Goal: Transaction & Acquisition: Download file/media

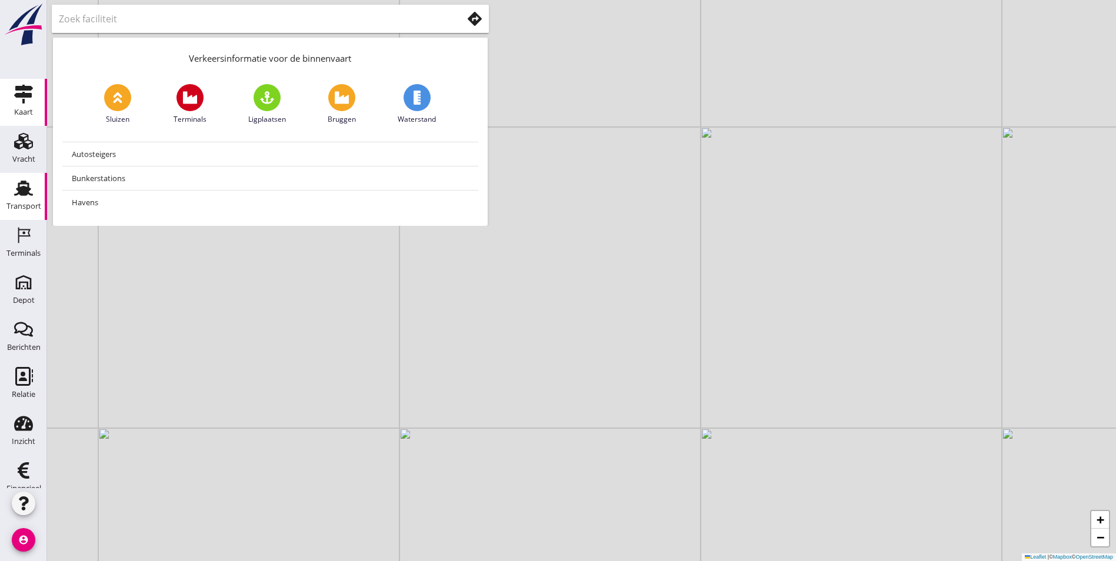
click at [14, 194] on use at bounding box center [23, 188] width 19 height 15
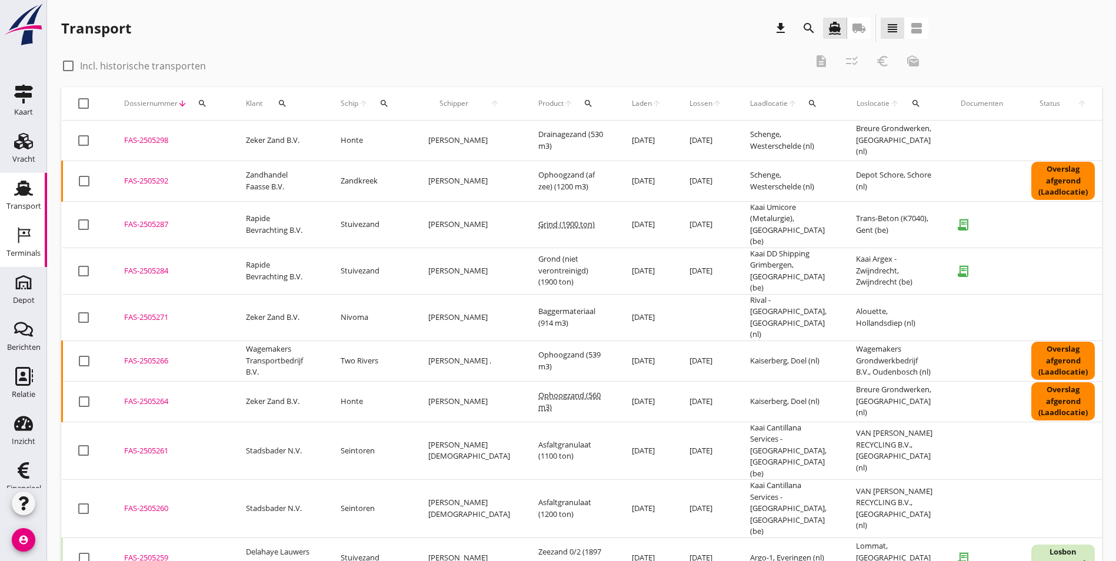
click at [16, 235] on icon "Terminals" at bounding box center [23, 235] width 19 height 19
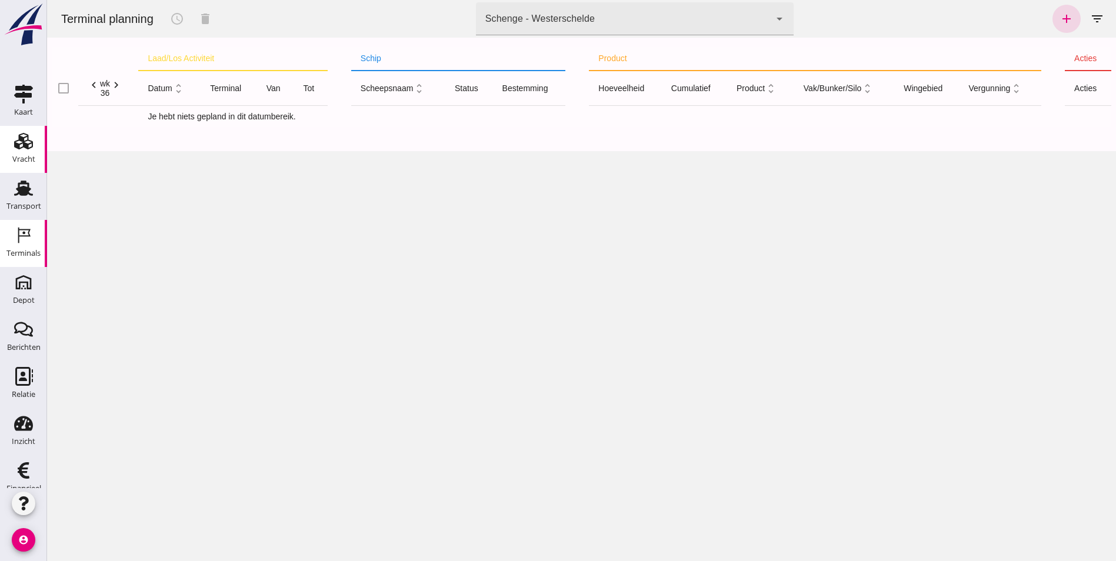
click at [14, 149] on use at bounding box center [23, 141] width 19 height 16
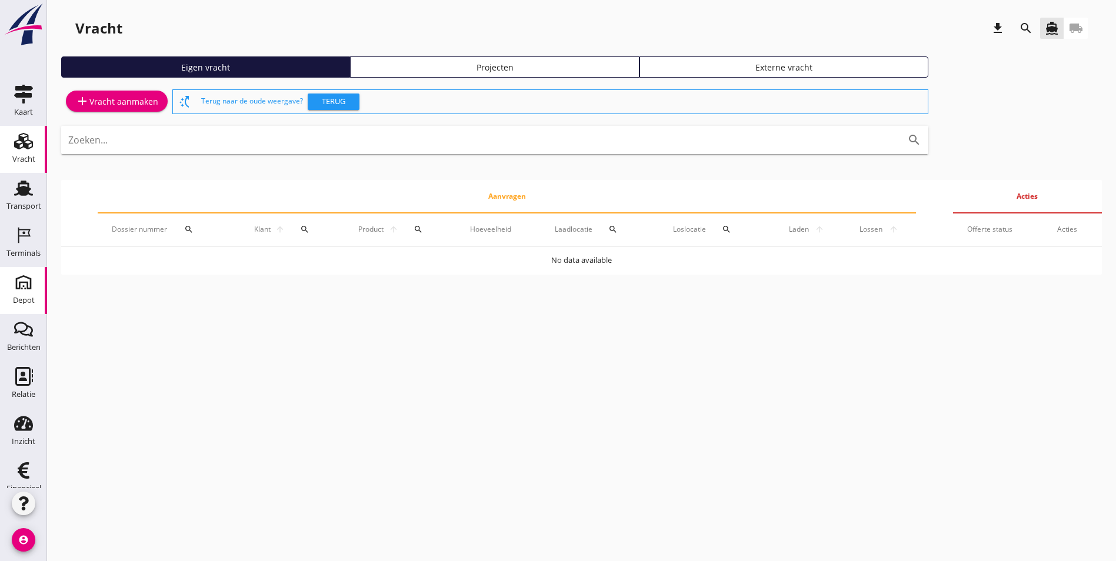
click at [32, 286] on div "Depot" at bounding box center [23, 282] width 28 height 19
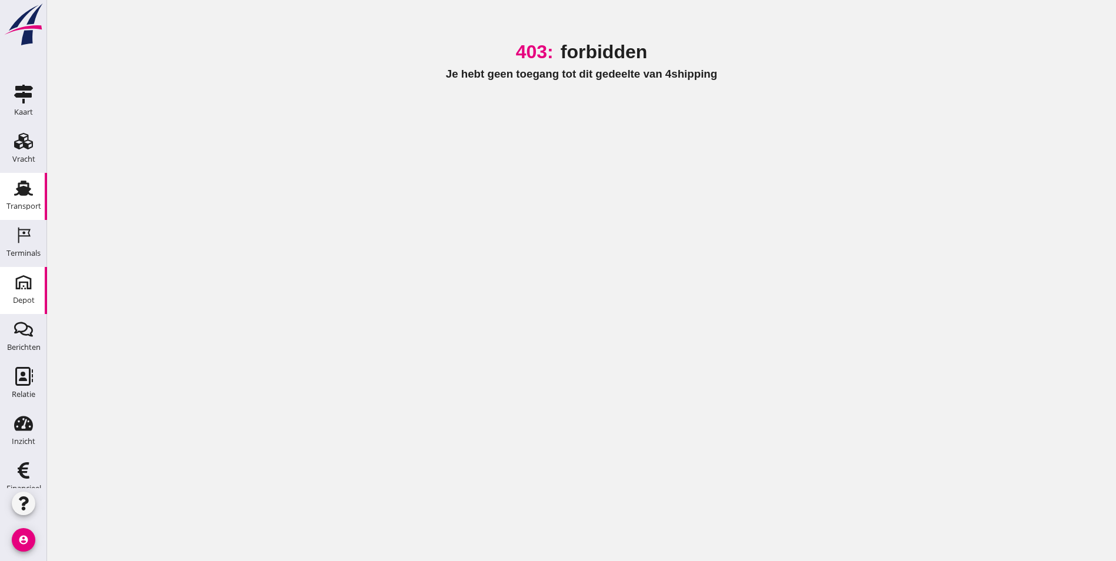
click at [23, 194] on use at bounding box center [23, 188] width 19 height 15
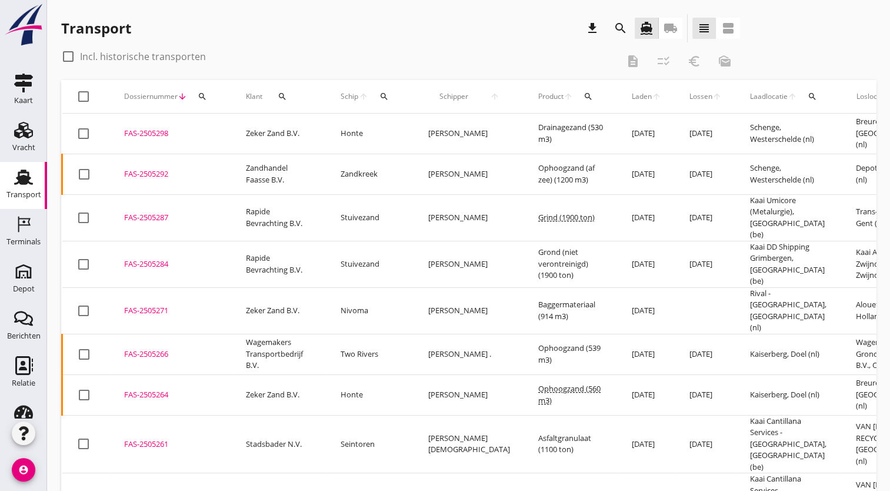
click at [277, 95] on div "search" at bounding box center [282, 96] width 31 height 9
click at [267, 86] on button "search" at bounding box center [282, 96] width 31 height 21
click at [276, 95] on div "search" at bounding box center [282, 96] width 31 height 9
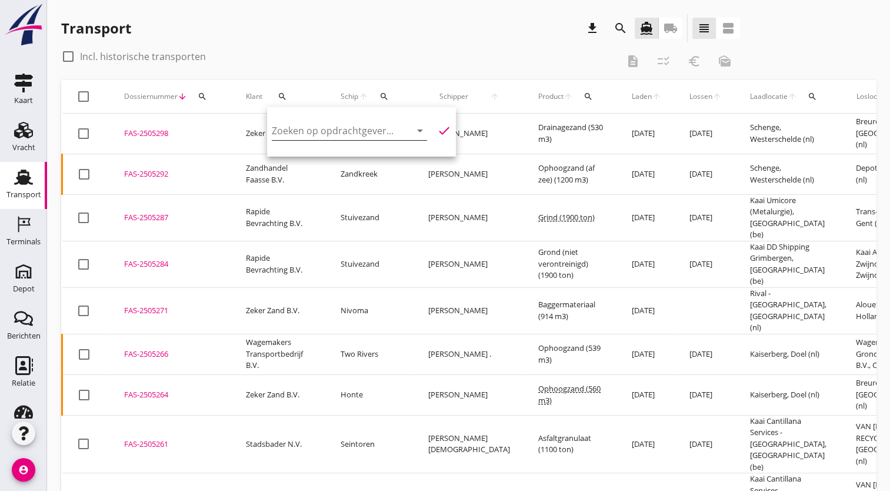
click at [316, 134] on input "Zoeken op opdrachtgever..." at bounding box center [333, 130] width 122 height 19
click at [328, 125] on input "van [PERSON_NAME]" at bounding box center [333, 130] width 122 height 19
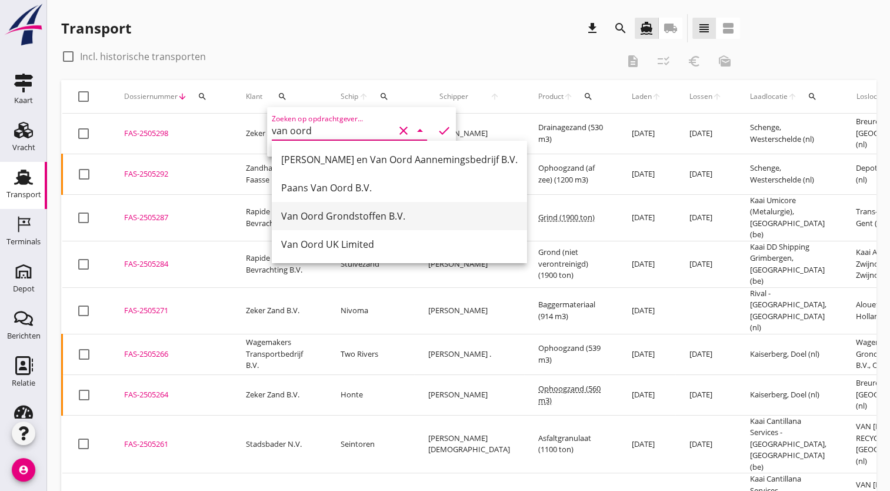
click at [367, 215] on div "Van Oord Grondstoffen B.V." at bounding box center [399, 216] width 236 height 14
type input "Van Oord Grondstoffen B.V."
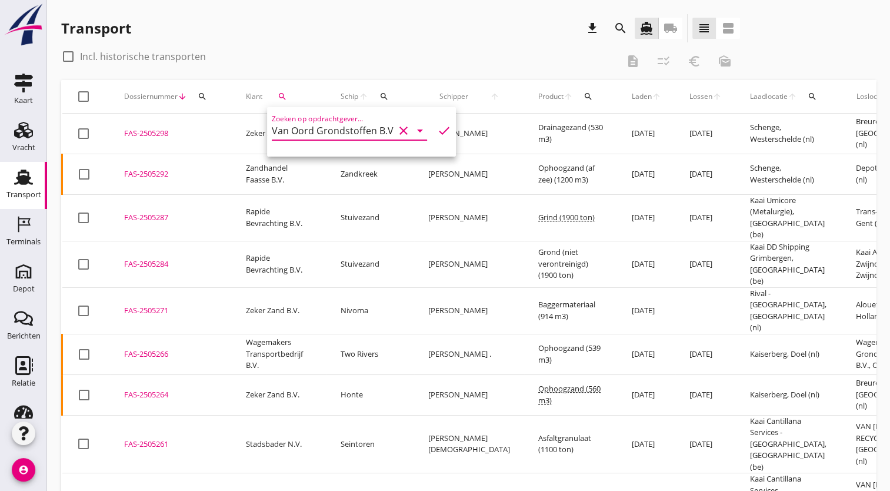
click at [437, 122] on div "Zoeken op opdrachtgever... Van Oord Grondstoffen B.V. clear arrow_drop_down che…" at bounding box center [361, 133] width 179 height 38
click at [437, 129] on icon "check" at bounding box center [444, 131] width 14 height 14
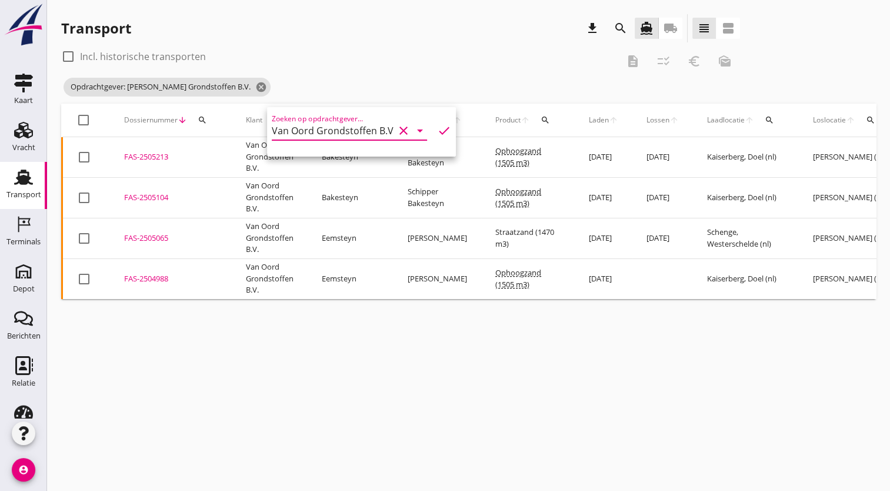
click at [478, 342] on div "cancel You are impersonating another user. Transport download search directions…" at bounding box center [468, 245] width 843 height 491
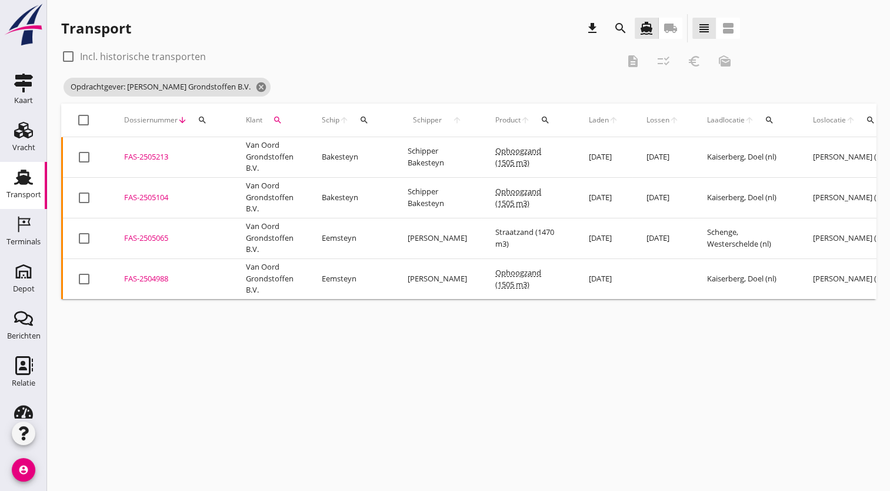
click at [64, 55] on div at bounding box center [68, 56] width 20 height 20
checkbox input "true"
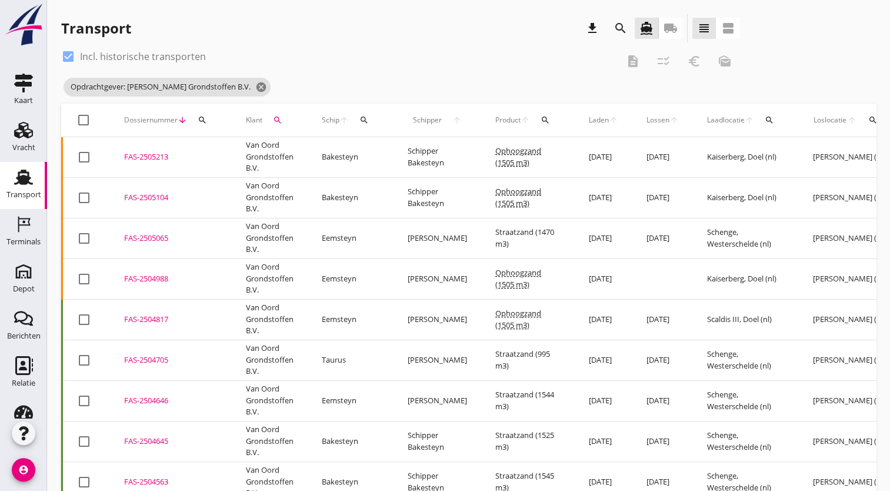
click at [365, 122] on icon "search" at bounding box center [363, 119] width 9 height 9
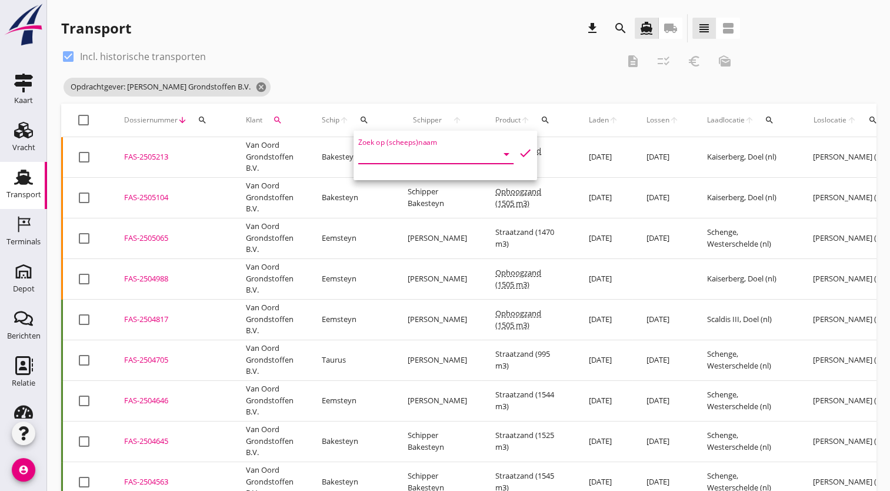
click at [379, 154] on input "Zoek op (scheeps)naam" at bounding box center [419, 154] width 122 height 19
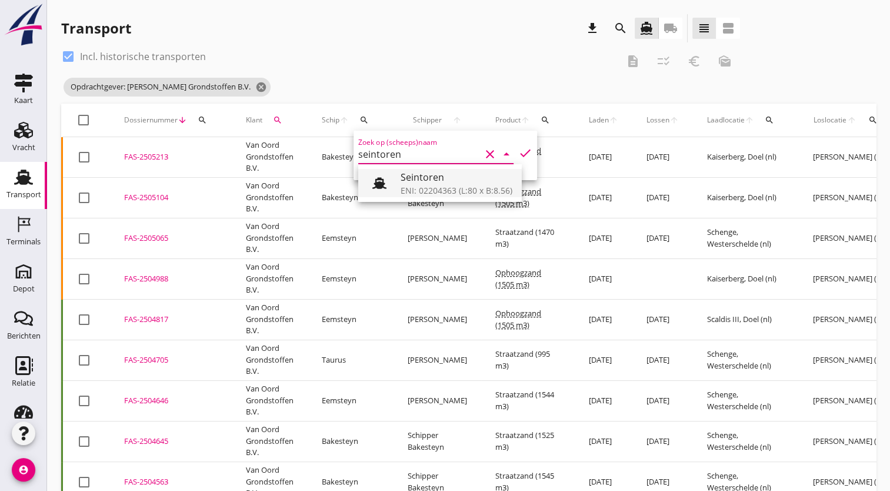
click at [447, 186] on div "ENI: 02204363 (L:80 x B:8.56)" at bounding box center [457, 190] width 112 height 12
click at [518, 154] on icon "check" at bounding box center [525, 153] width 14 height 14
type input "Seintoren"
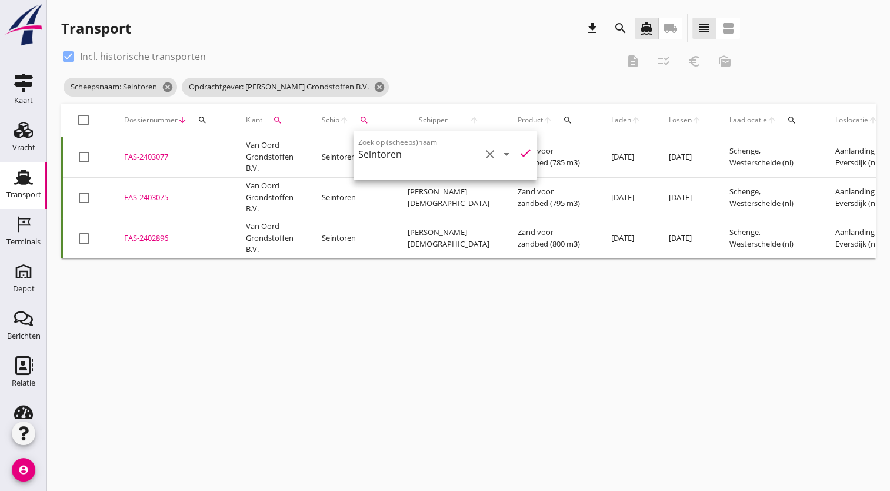
click at [436, 323] on div "cancel You are impersonating another user. Transport download search directions…" at bounding box center [468, 245] width 843 height 491
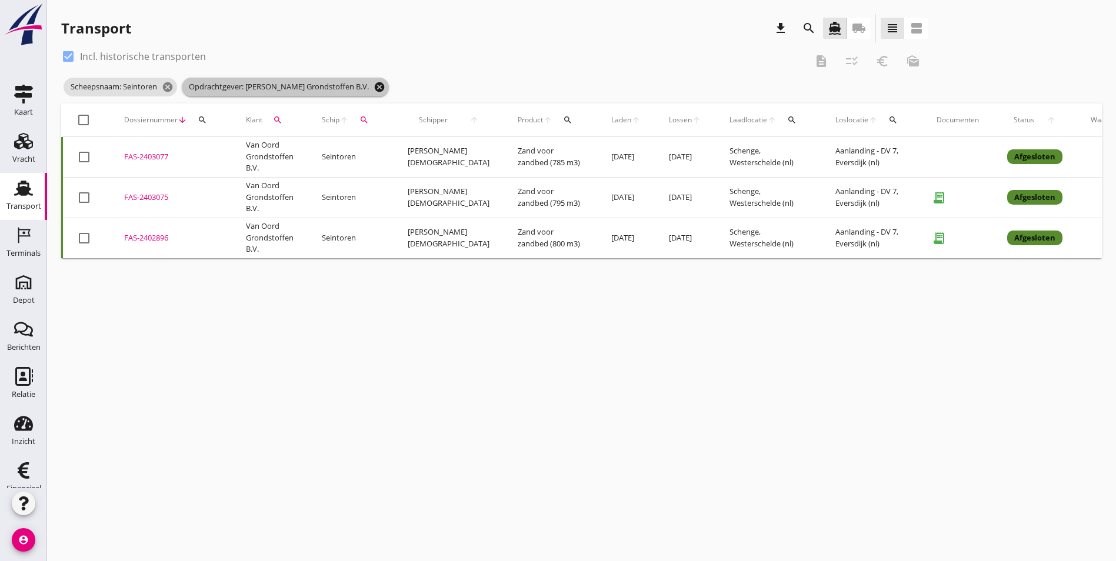
click at [373, 85] on icon "cancel" at bounding box center [379, 87] width 12 height 12
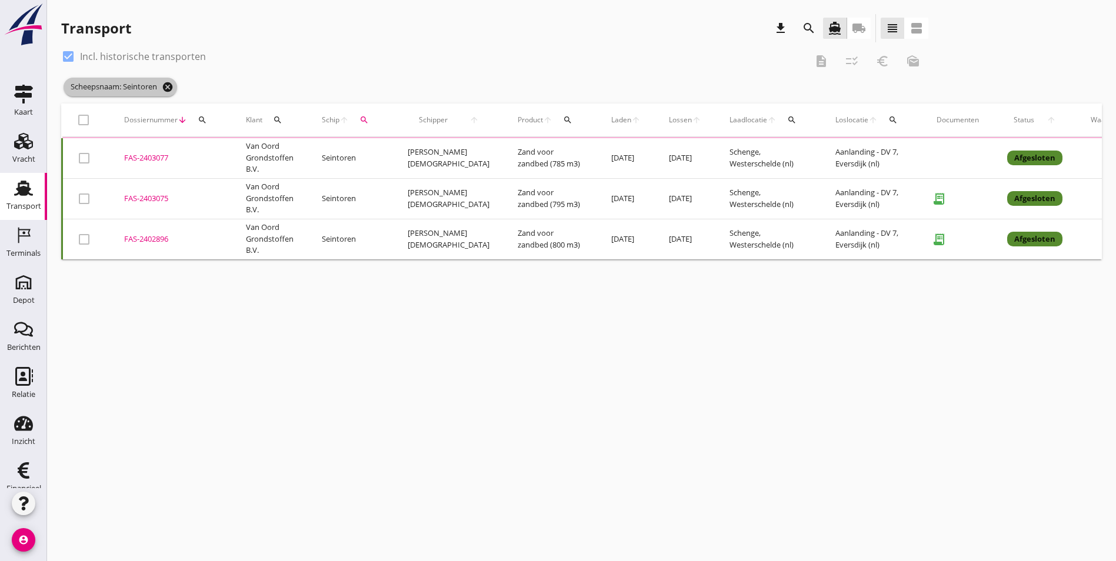
click at [172, 85] on icon "cancel" at bounding box center [168, 87] width 12 height 12
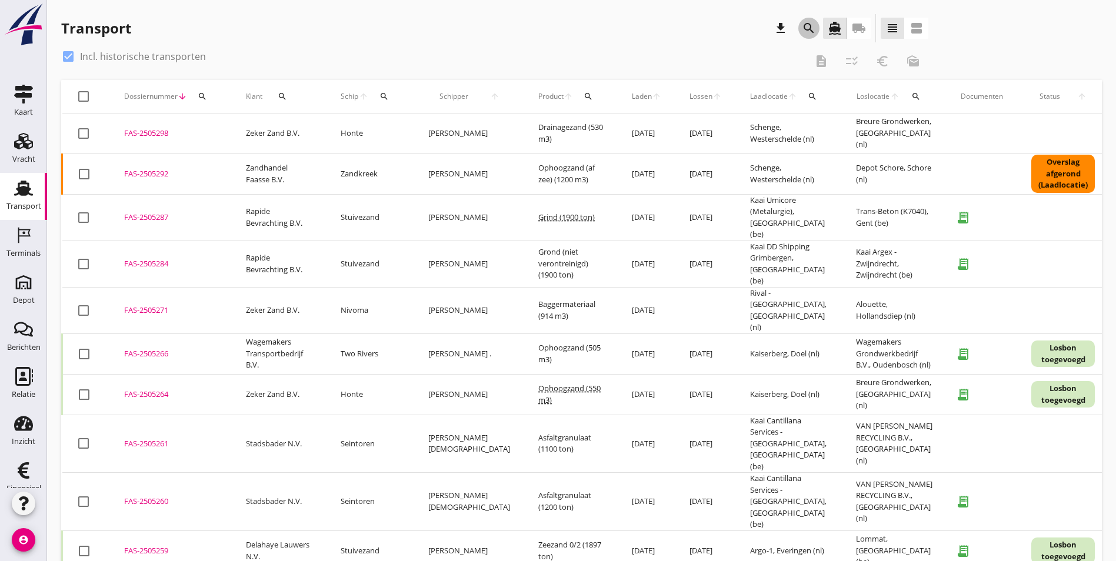
click at [802, 32] on icon "search" at bounding box center [809, 28] width 14 height 14
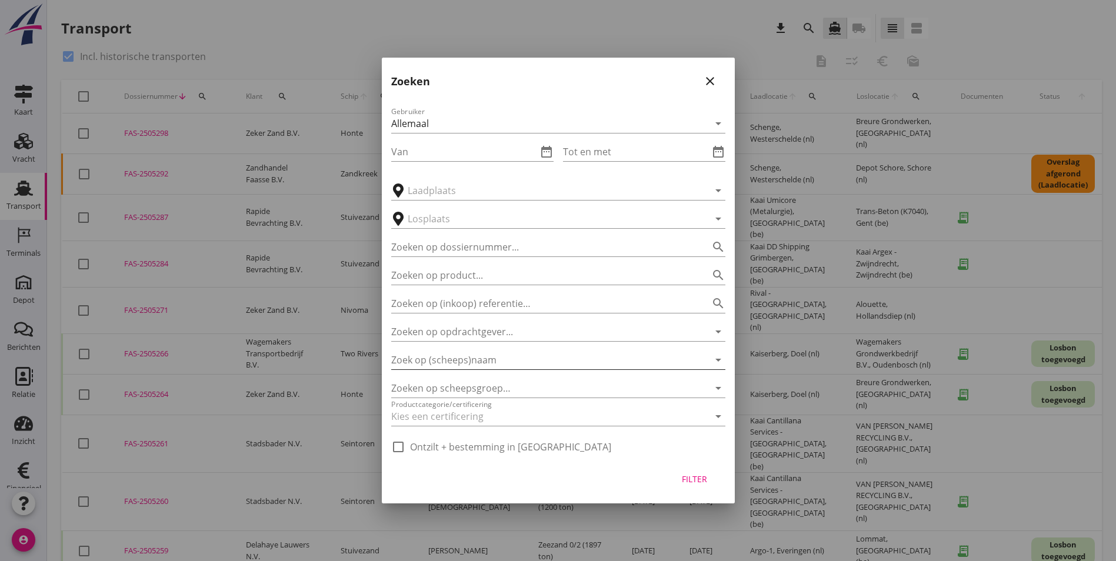
click at [503, 362] on input "Zoek op (scheeps)naam" at bounding box center [541, 360] width 301 height 19
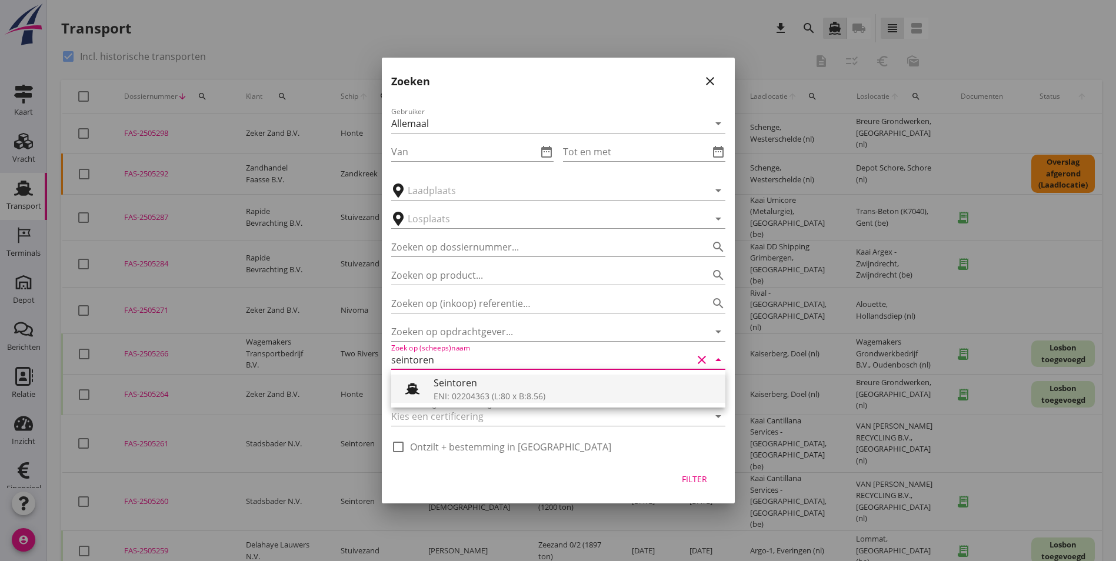
click at [507, 380] on div "Seintoren" at bounding box center [574, 383] width 282 height 14
type input "Seintoren"
click at [446, 219] on input "text" at bounding box center [550, 218] width 285 height 19
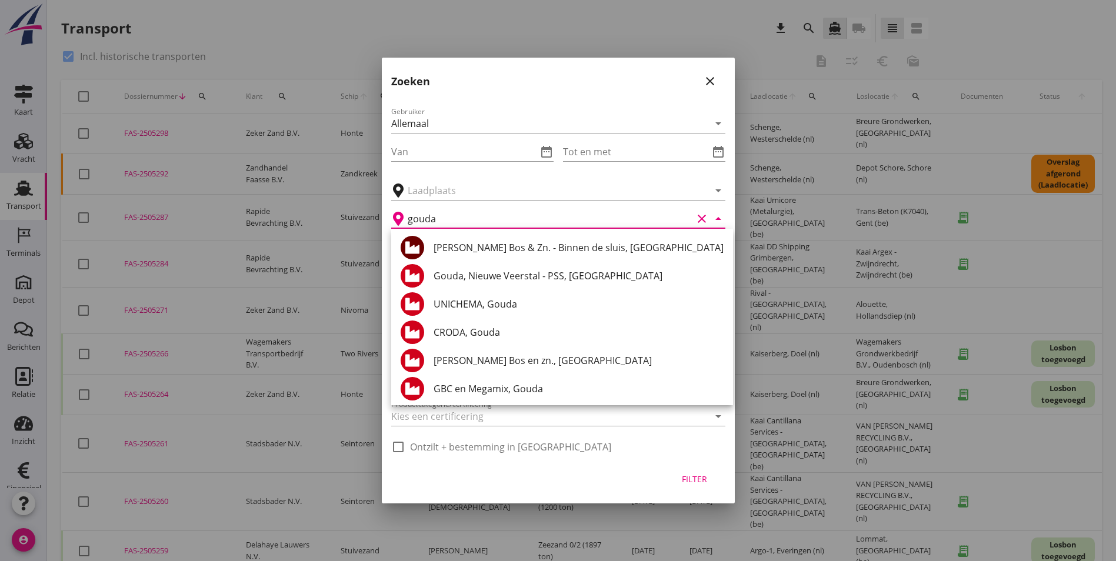
scroll to position [1, 0]
drag, startPoint x: 470, startPoint y: 221, endPoint x: 315, endPoint y: 228, distance: 155.4
click at [315, 228] on div "Deel track en trace Vracht details Vracht aanpassen Schip wijzigen Vracht kopie…" at bounding box center [558, 507] width 1116 height 1015
type input "gouda"
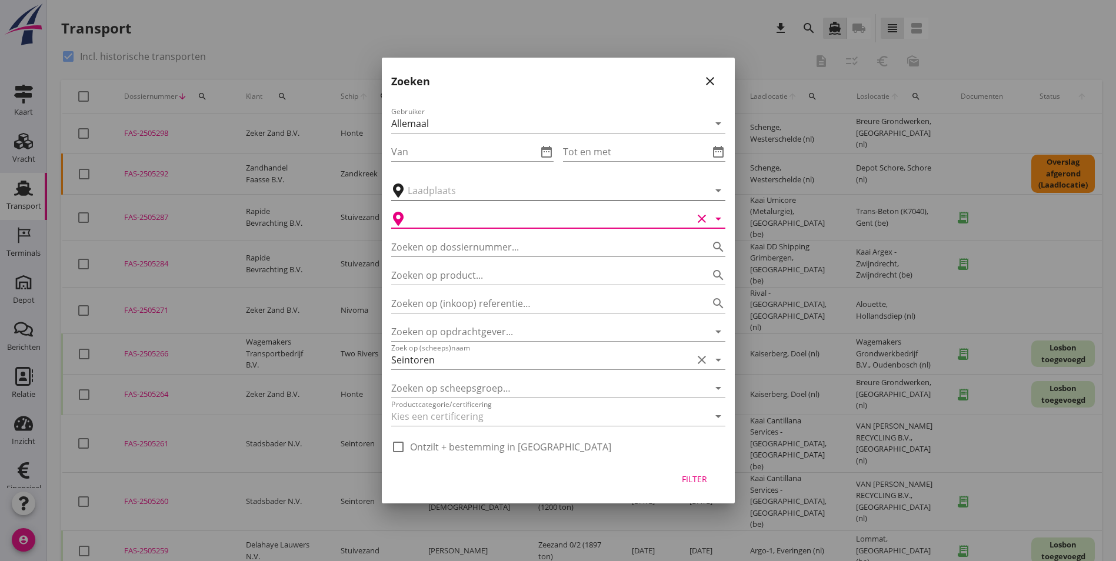
click at [448, 194] on input "text" at bounding box center [550, 190] width 285 height 19
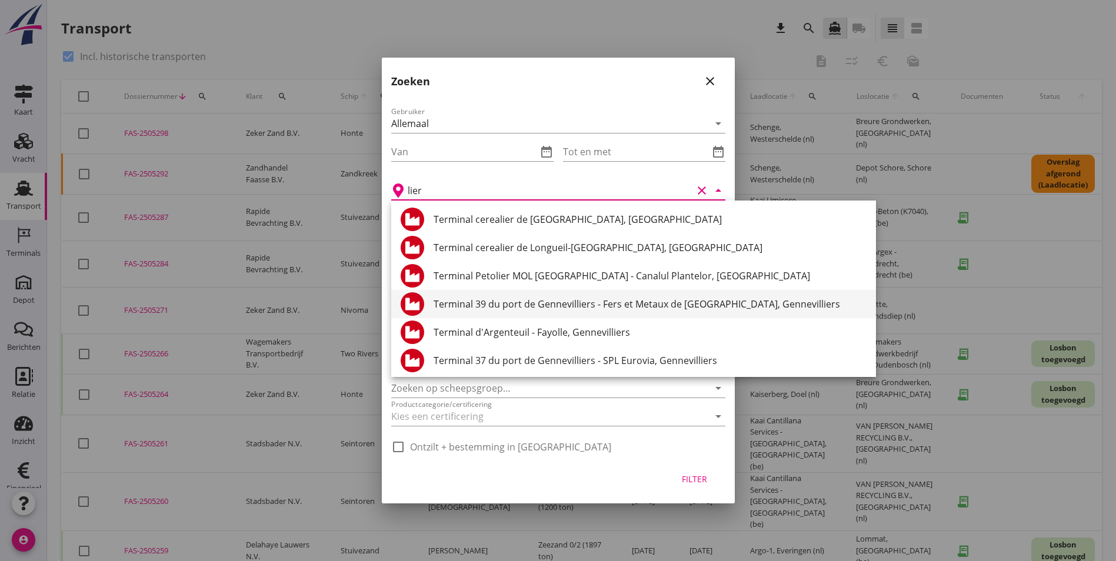
type input "lier"
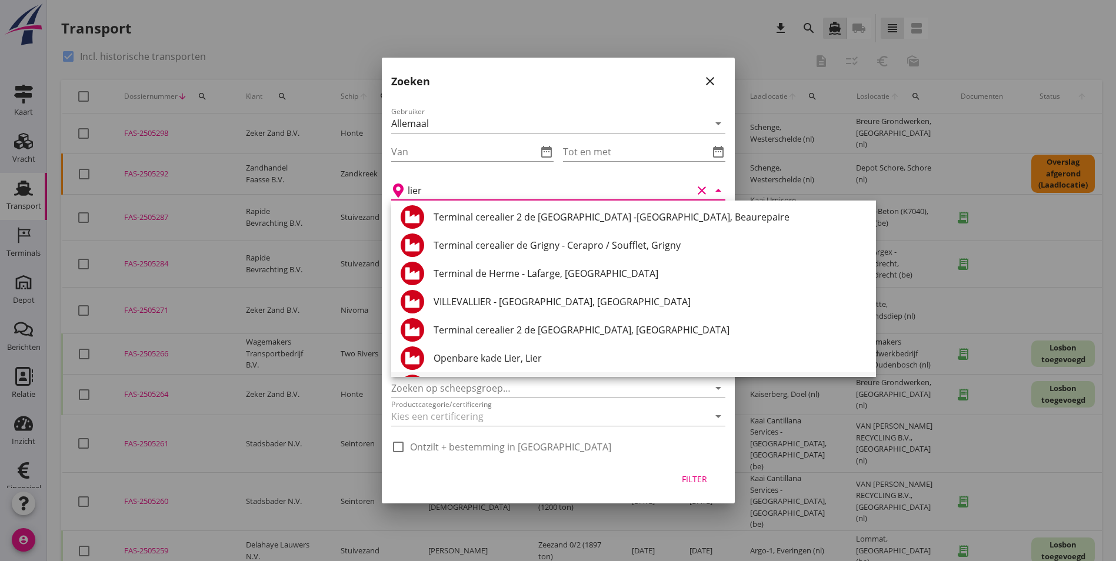
scroll to position [1743, 0]
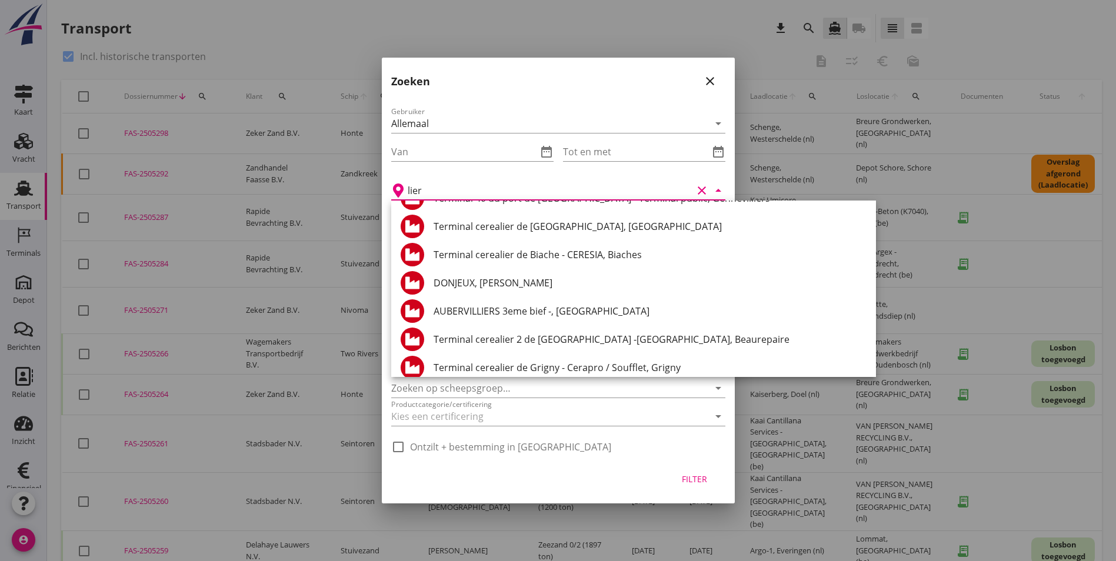
click at [697, 189] on icon "clear" at bounding box center [702, 191] width 14 height 14
click at [641, 166] on div "Tot en met date_range" at bounding box center [644, 152] width 162 height 39
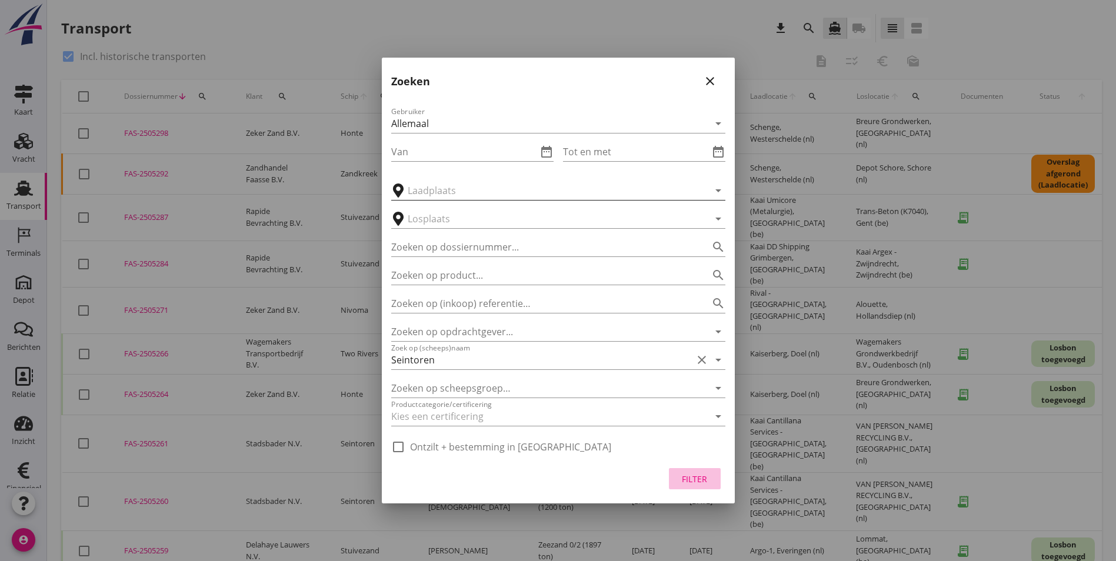
click at [690, 476] on div "Filter" at bounding box center [694, 479] width 33 height 12
type input "Seintoren"
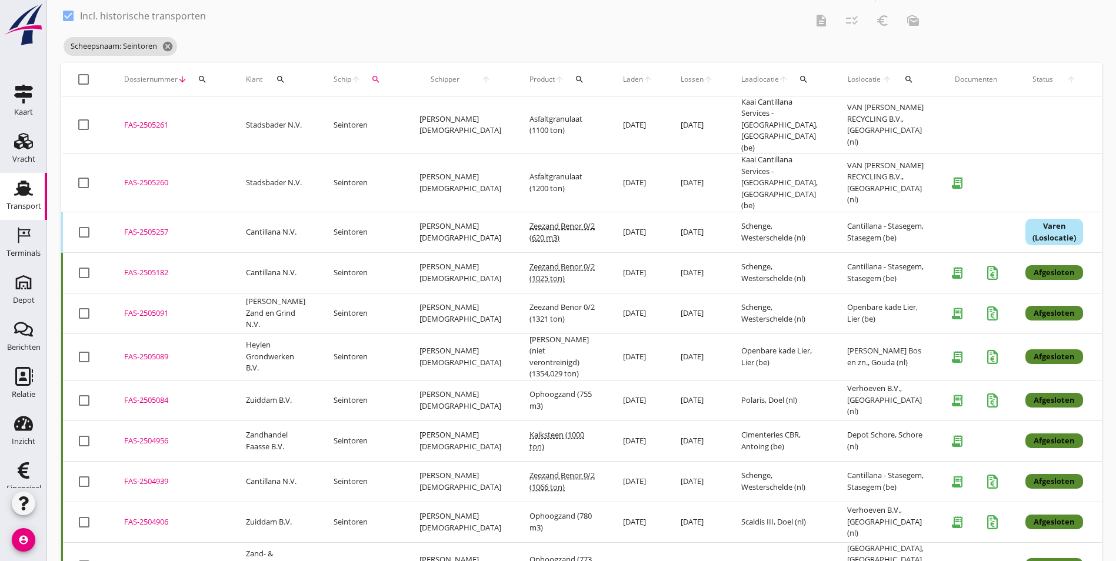
scroll to position [59, 0]
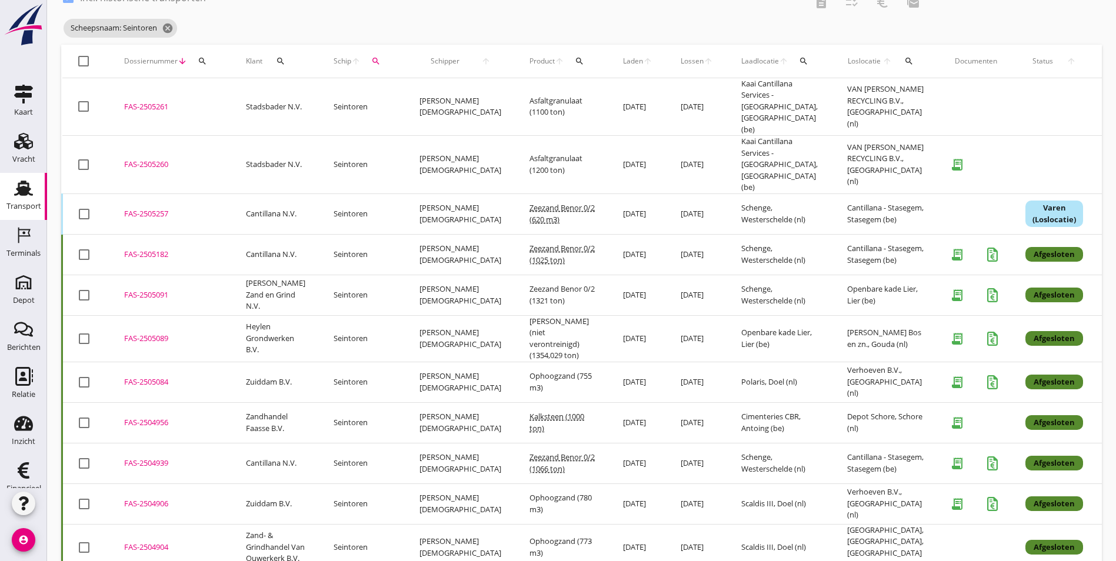
click at [151, 333] on div "FAS-2505089" at bounding box center [171, 339] width 94 height 12
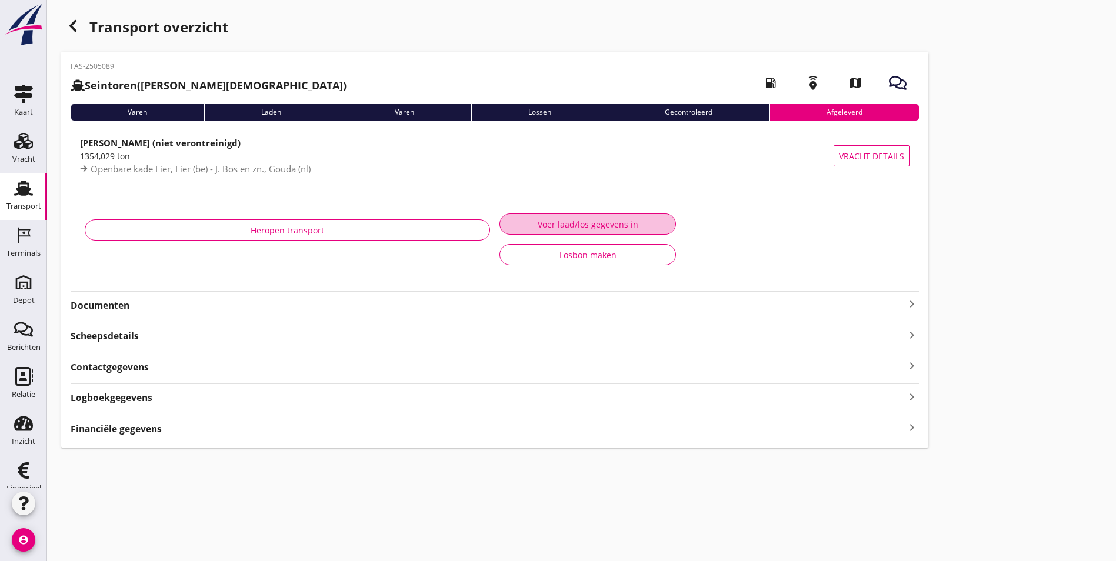
click at [509, 225] on div "Voer laad/los gegevens in" at bounding box center [587, 224] width 156 height 12
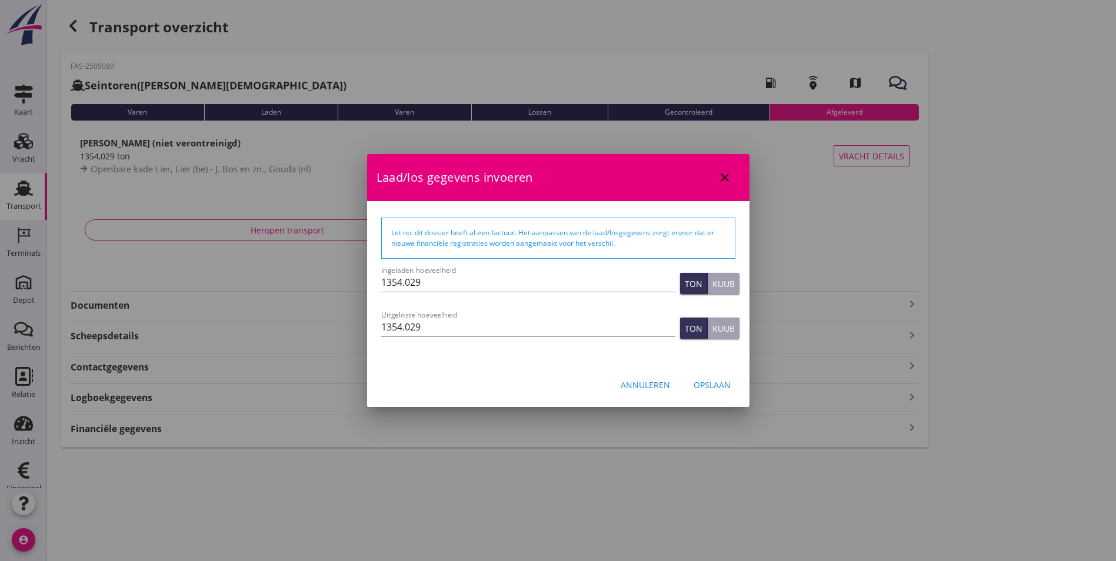
click at [658, 392] on button "Annuleren" at bounding box center [645, 384] width 68 height 21
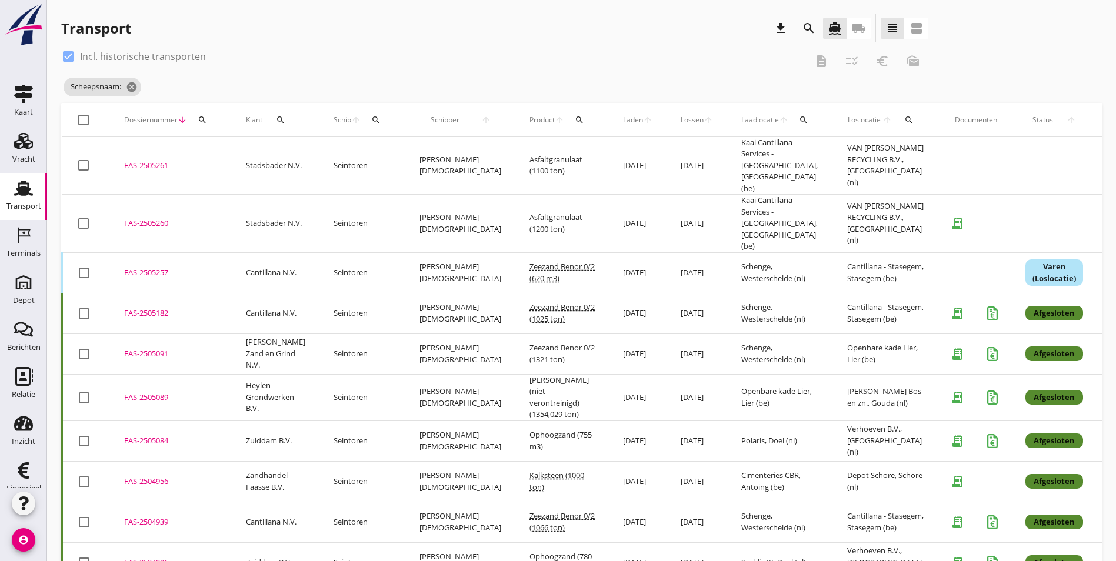
drag, startPoint x: 166, startPoint y: 361, endPoint x: 150, endPoint y: 364, distance: 16.7
drag, startPoint x: 150, startPoint y: 364, endPoint x: 149, endPoint y: 383, distance: 19.4
click at [149, 383] on td "FAS-2505089 upload_file Drop hier uw bestand om het aan het dossier toe te voeg…" at bounding box center [171, 397] width 122 height 46
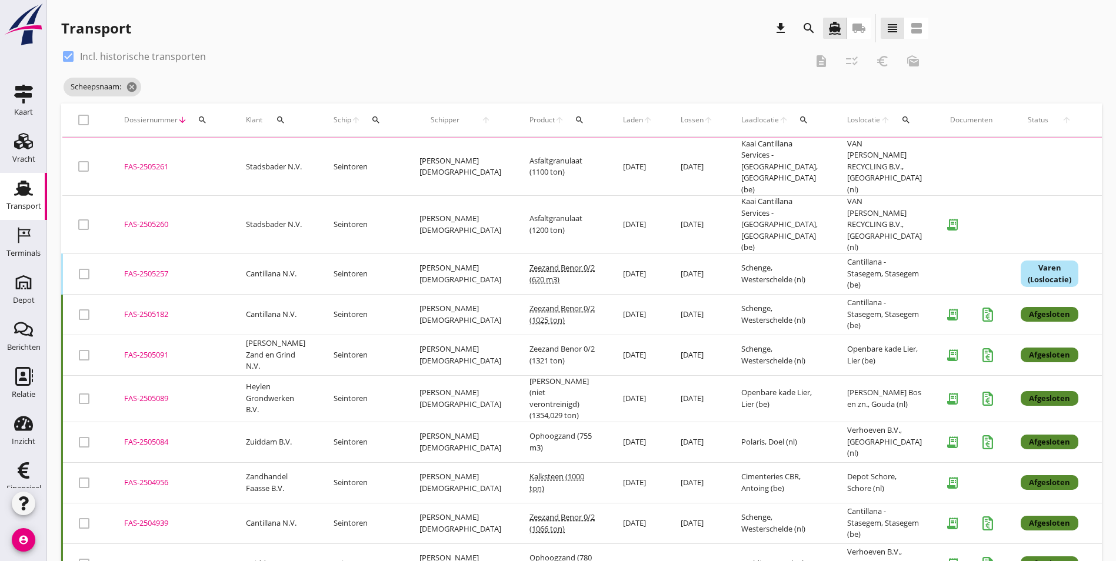
scroll to position [11, 0]
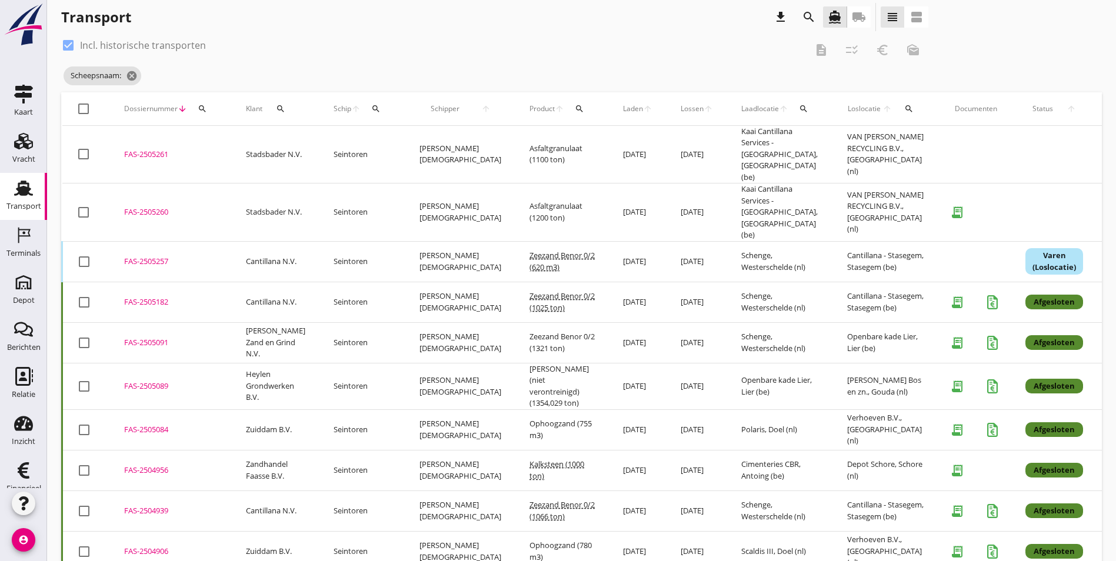
drag, startPoint x: 141, startPoint y: 353, endPoint x: 171, endPoint y: 365, distance: 32.0
click at [171, 365] on td "FAS-2505089 upload_file Drop hier uw bestand om het aan het dossier toe te voeg…" at bounding box center [171, 386] width 122 height 46
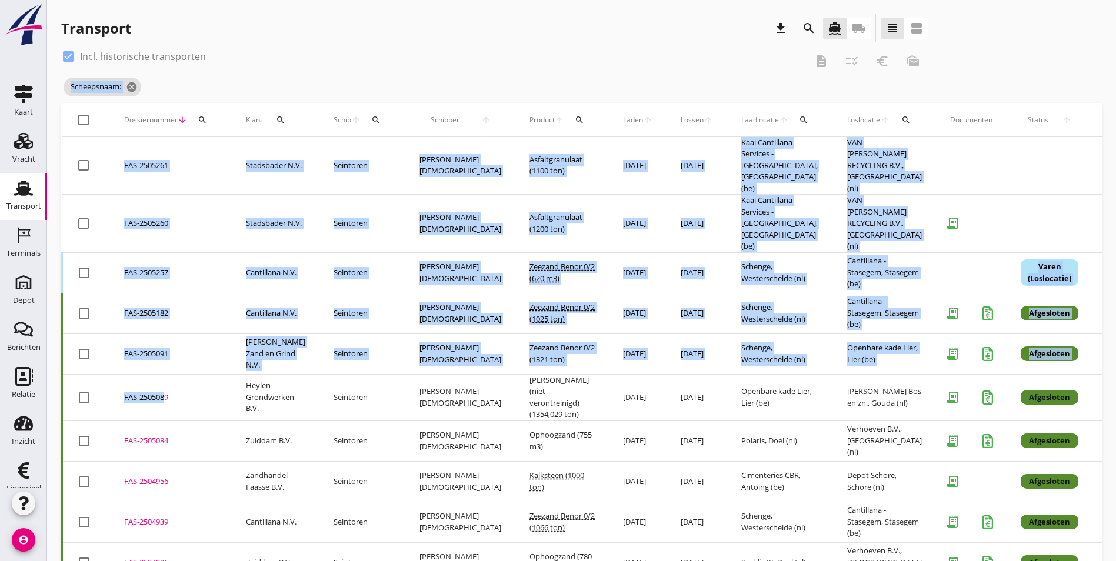
drag, startPoint x: 161, startPoint y: 355, endPoint x: 878, endPoint y: 37, distance: 784.2
click at [878, 37] on div "Transport download search directions_boat local_shipping view_headline view_age…" at bounding box center [581, 317] width 1069 height 634
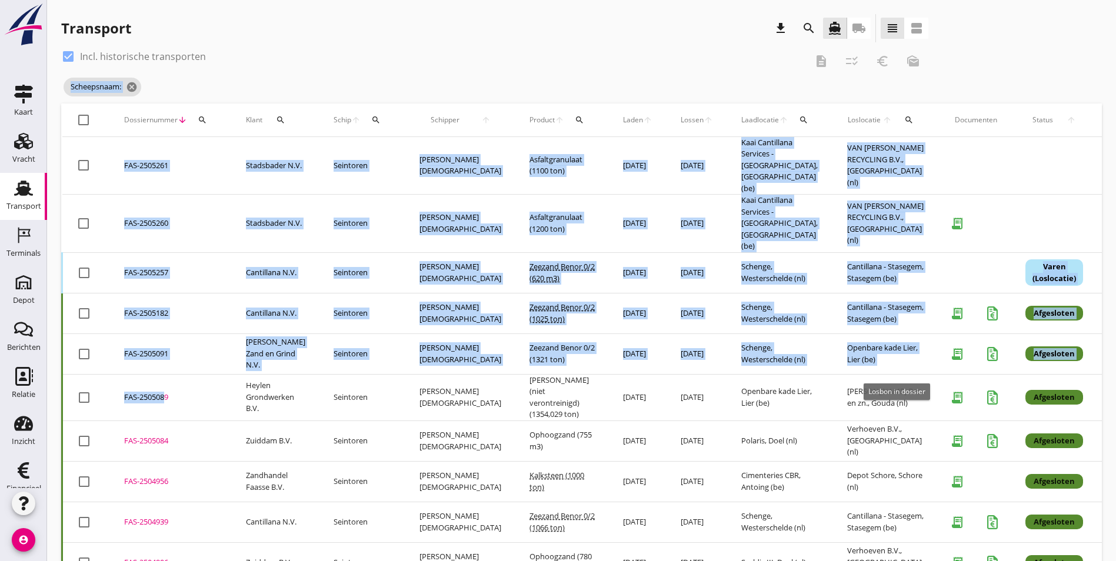
click at [945, 386] on icon "receipt_long" at bounding box center [957, 398] width 24 height 24
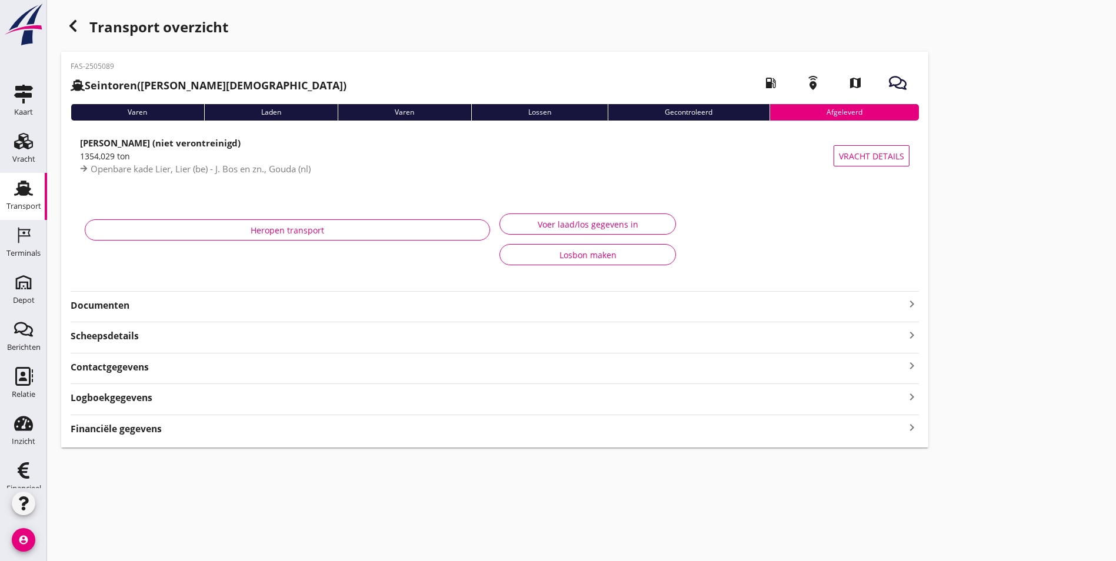
click at [228, 306] on strong "Documenten" at bounding box center [488, 306] width 834 height 14
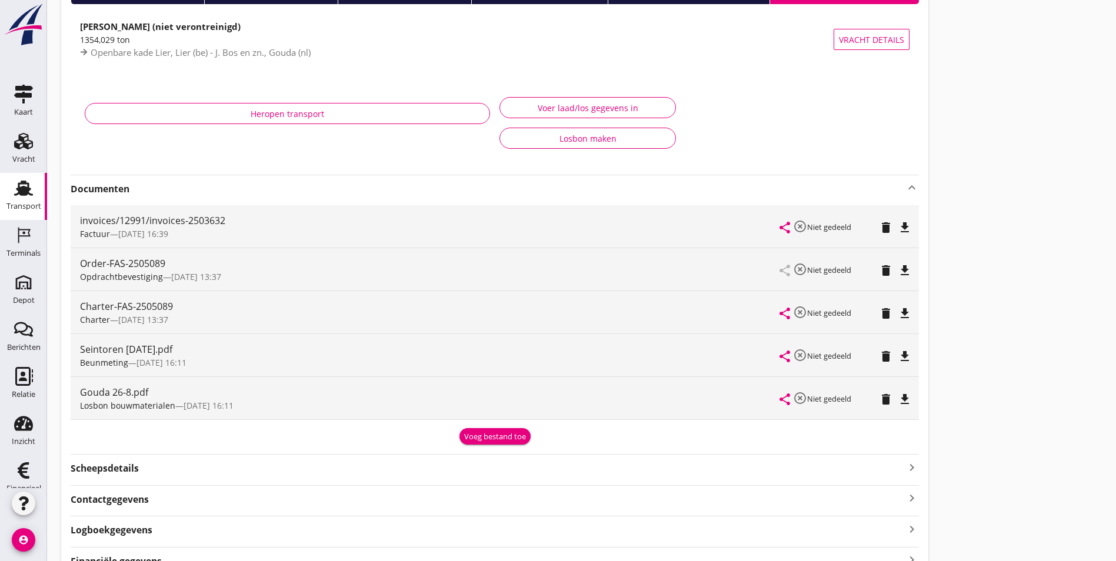
scroll to position [118, 0]
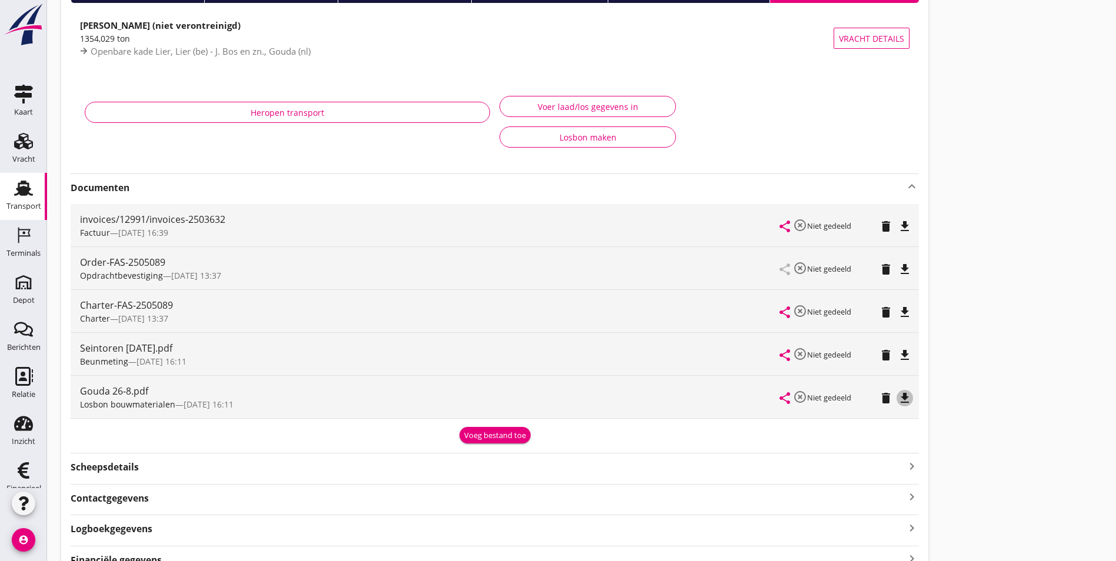
click at [898, 401] on icon "file_download" at bounding box center [905, 398] width 14 height 14
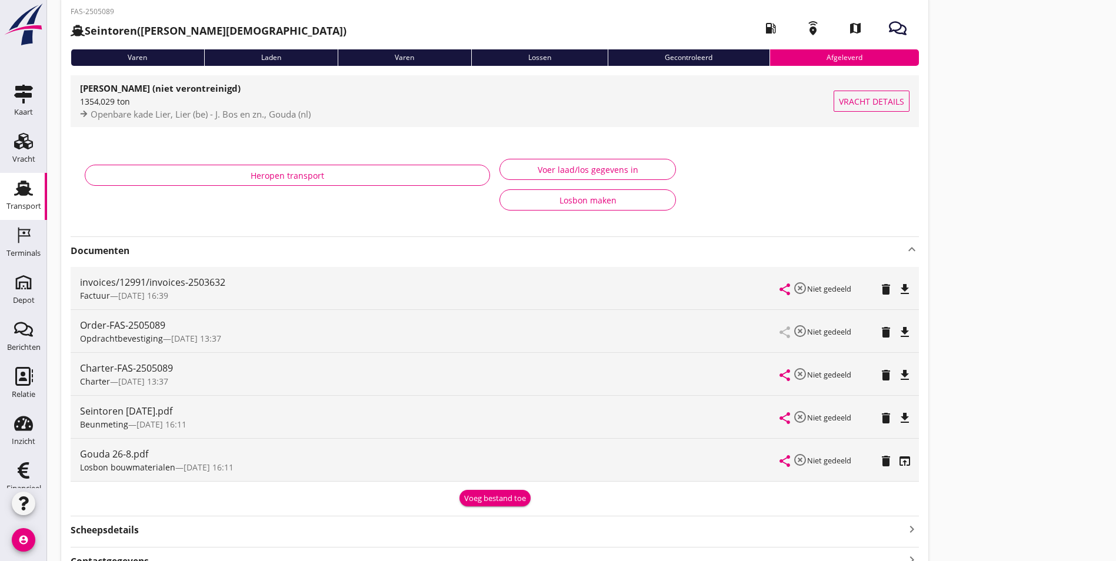
scroll to position [0, 0]
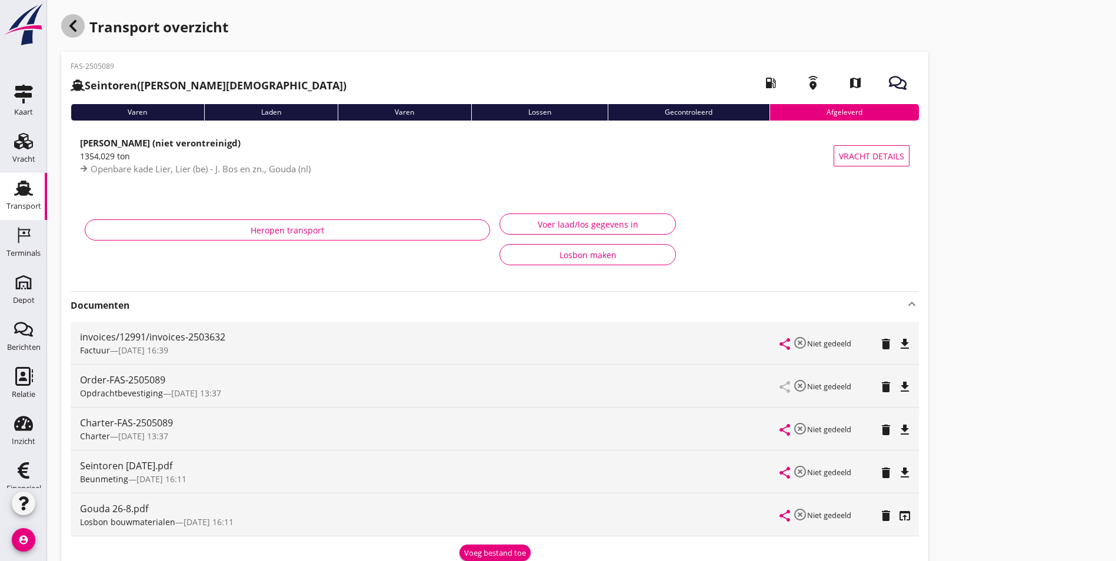
click at [72, 24] on use "button" at bounding box center [72, 26] width 7 height 12
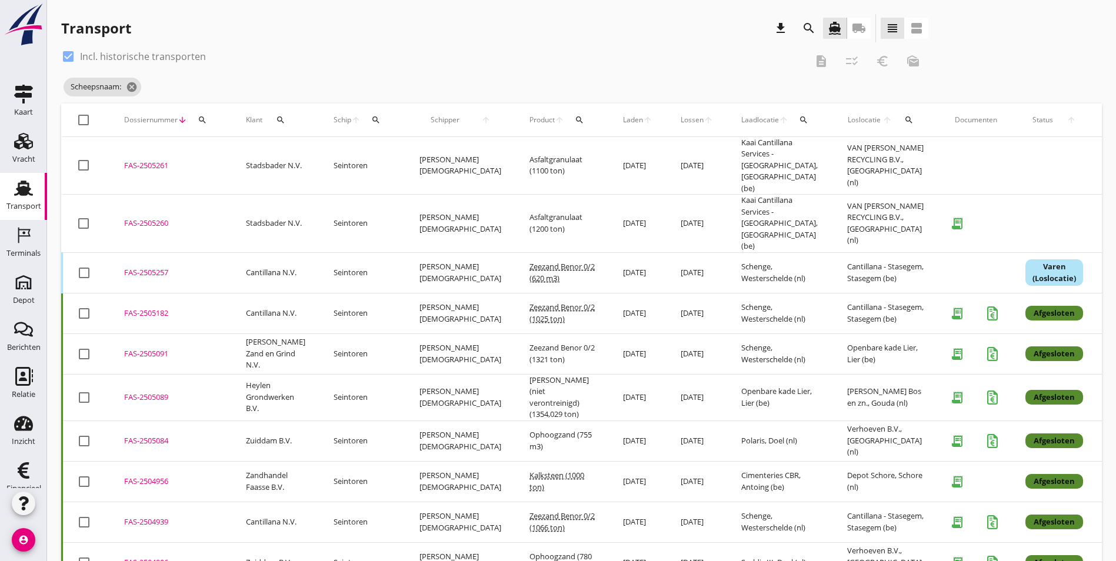
click at [132, 392] on div "FAS-2505089" at bounding box center [171, 398] width 94 height 12
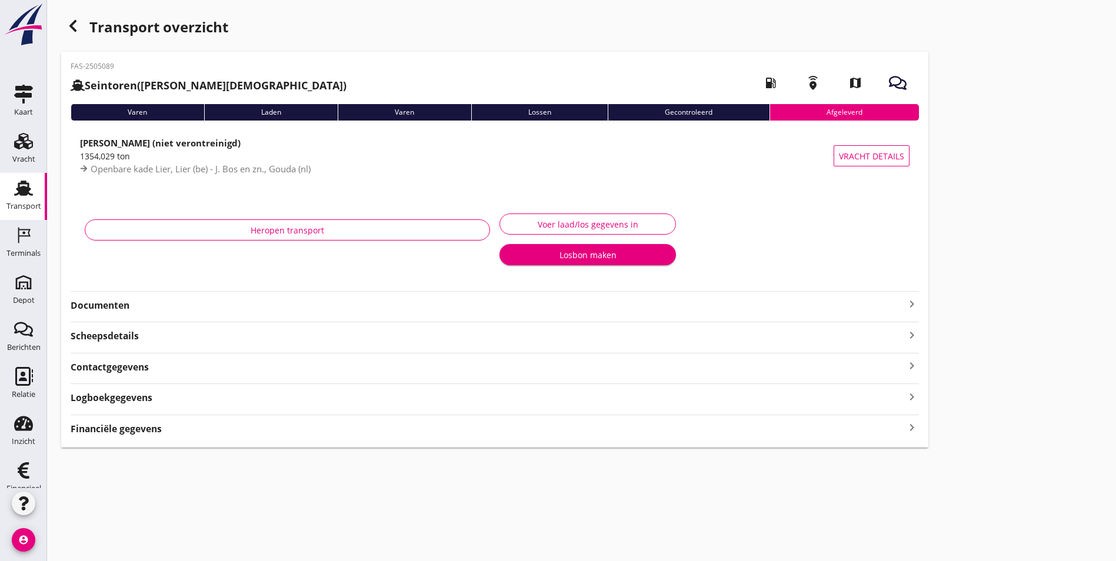
click at [134, 306] on strong "Documenten" at bounding box center [488, 306] width 834 height 14
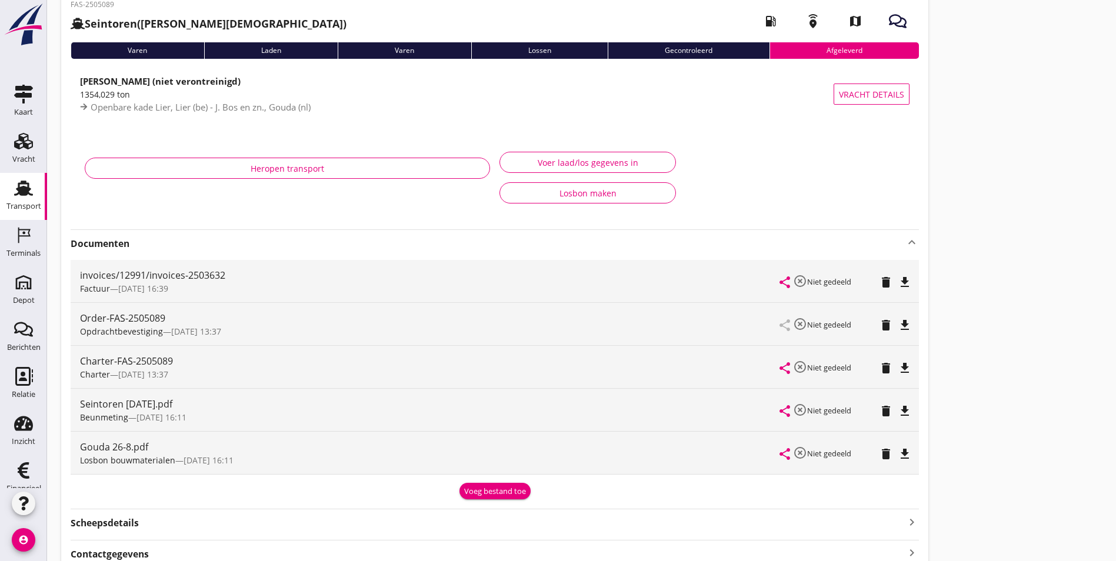
scroll to position [118, 0]
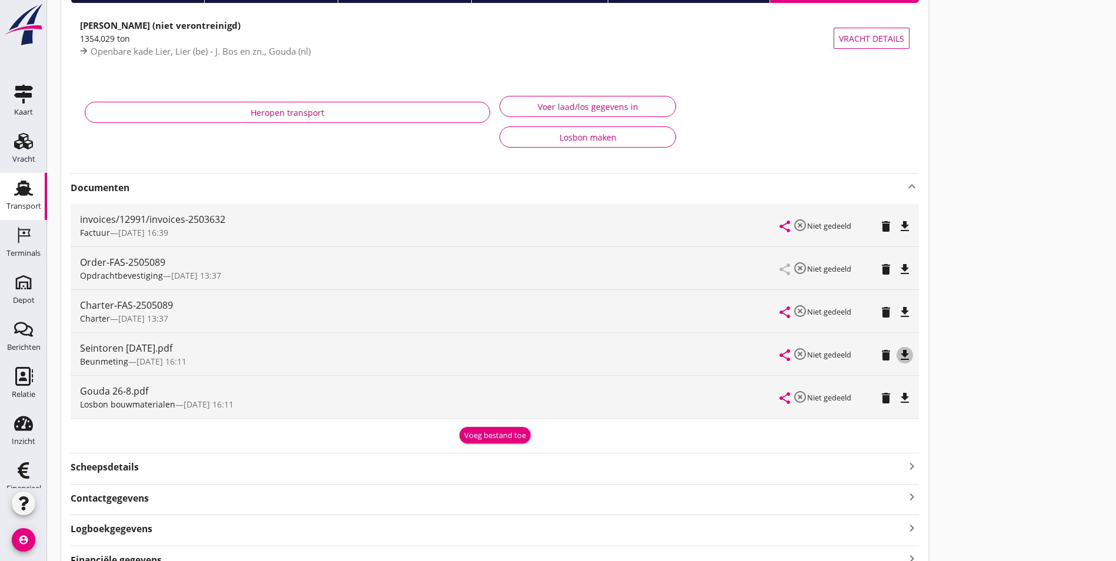
click at [898, 355] on icon "file_download" at bounding box center [905, 355] width 14 height 14
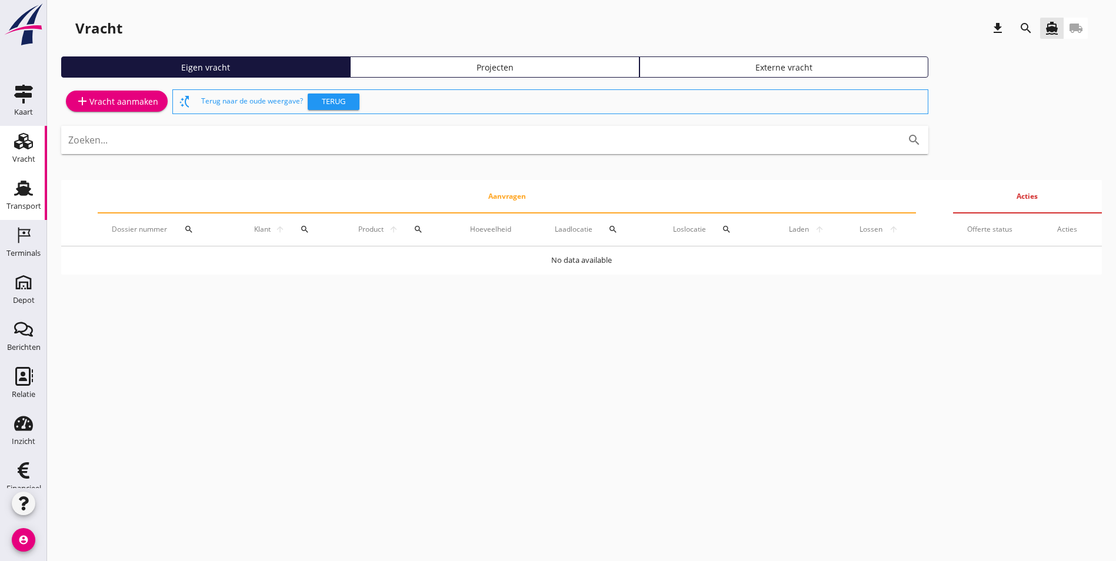
click at [23, 195] on icon "Transport" at bounding box center [23, 188] width 19 height 19
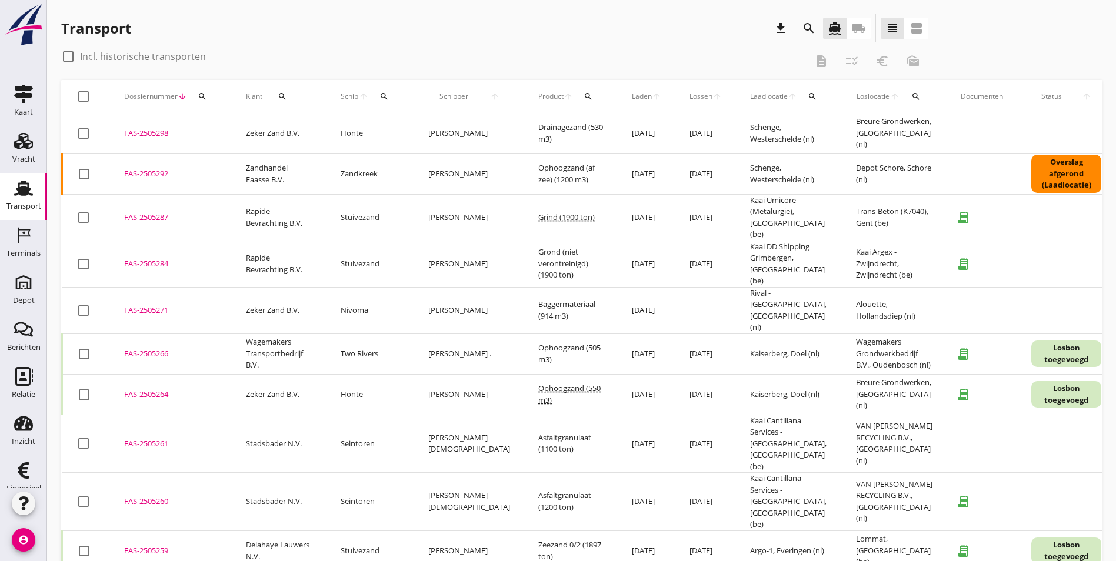
click at [802, 28] on icon "search" at bounding box center [809, 28] width 14 height 14
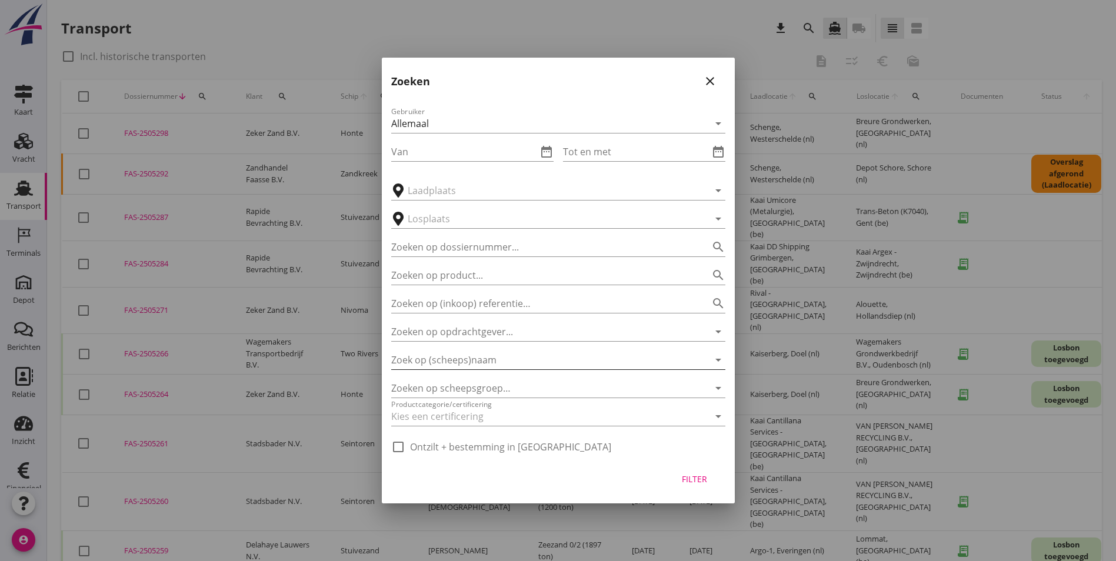
click at [508, 359] on input "Zoek op (scheeps)naam" at bounding box center [541, 360] width 301 height 19
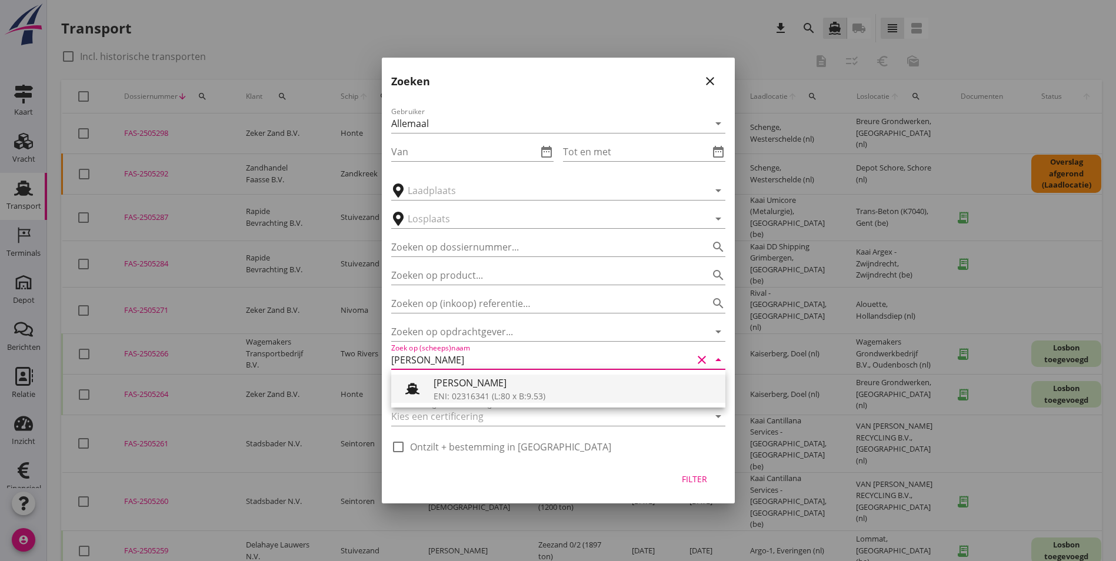
click at [508, 387] on div "[PERSON_NAME]" at bounding box center [574, 383] width 282 height 14
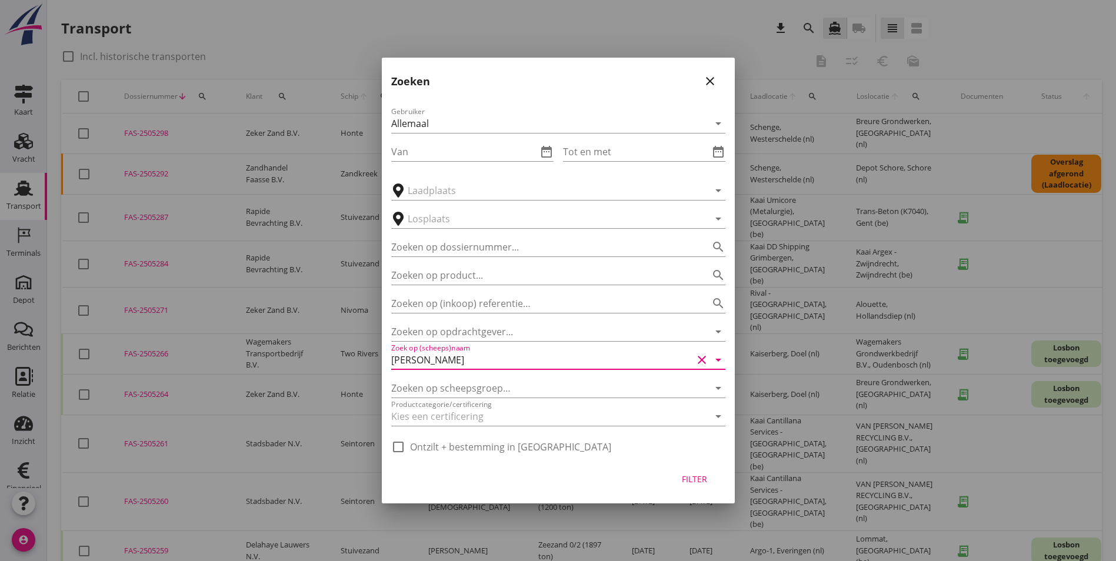
click at [695, 479] on div "Filter" at bounding box center [694, 479] width 33 height 12
type input "[PERSON_NAME]"
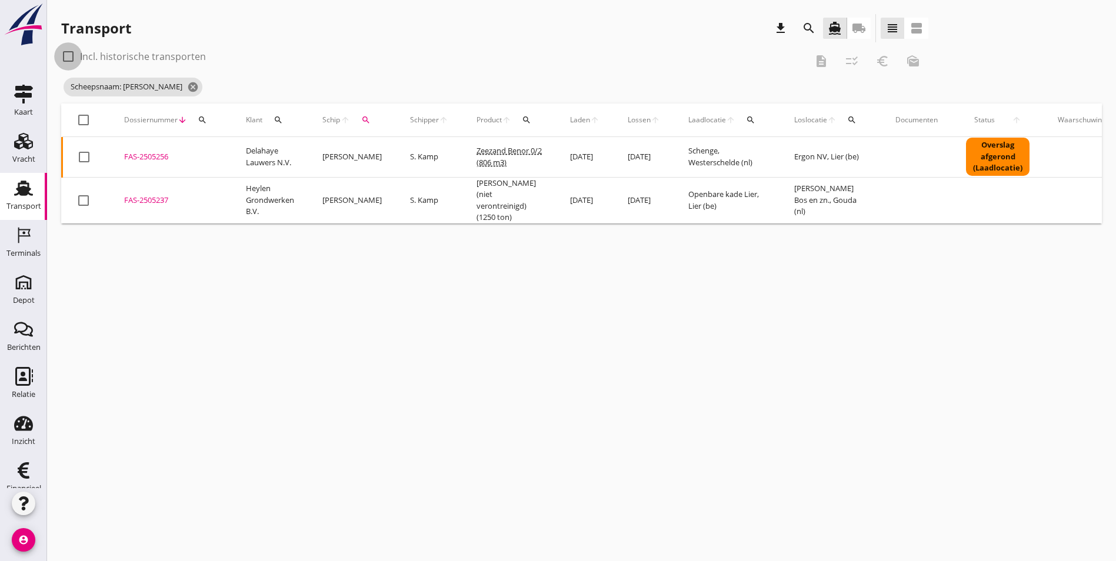
click at [72, 54] on div at bounding box center [68, 56] width 20 height 20
checkbox input "true"
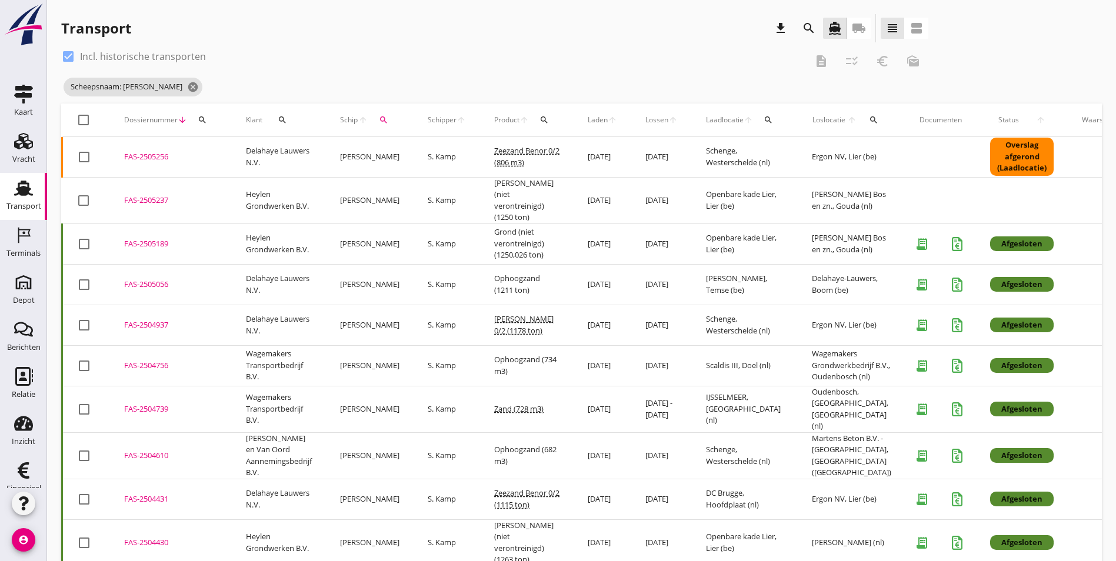
click at [151, 239] on div "FAS-2505189" at bounding box center [171, 244] width 94 height 12
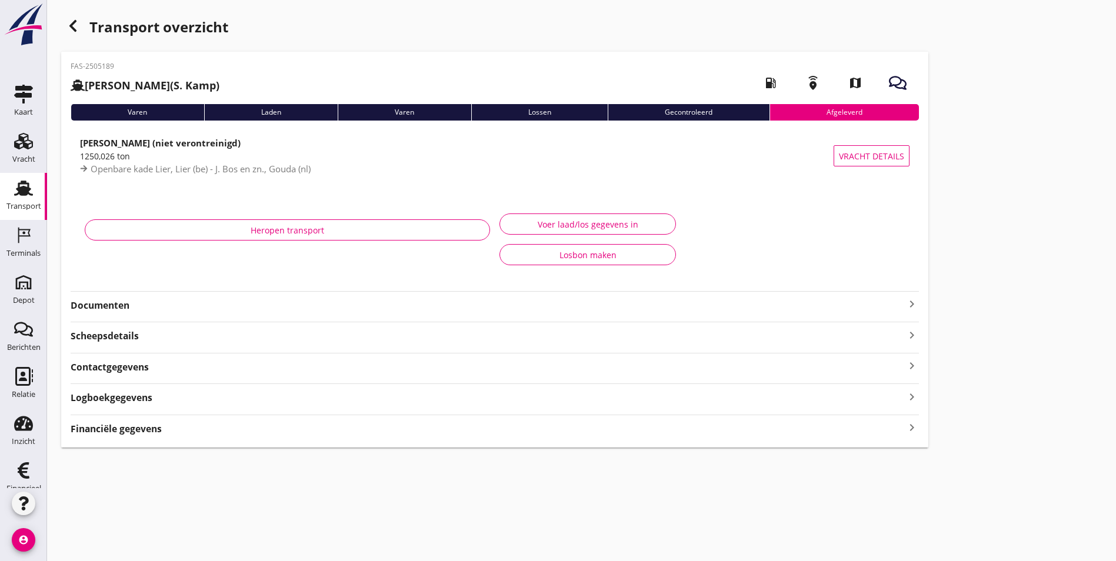
click at [165, 312] on strong "Documenten" at bounding box center [488, 306] width 834 height 14
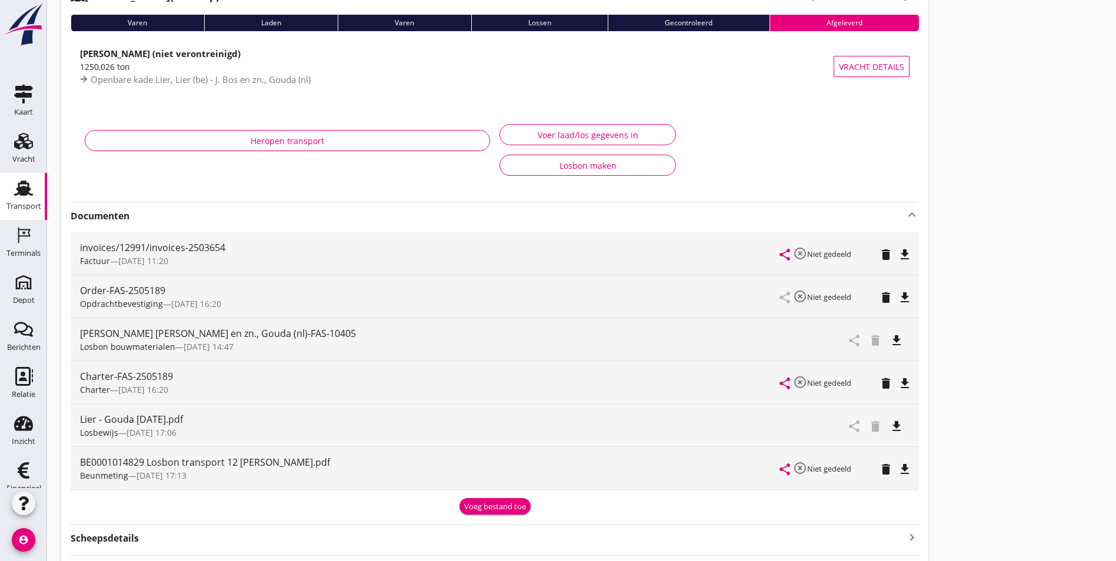
scroll to position [221, 0]
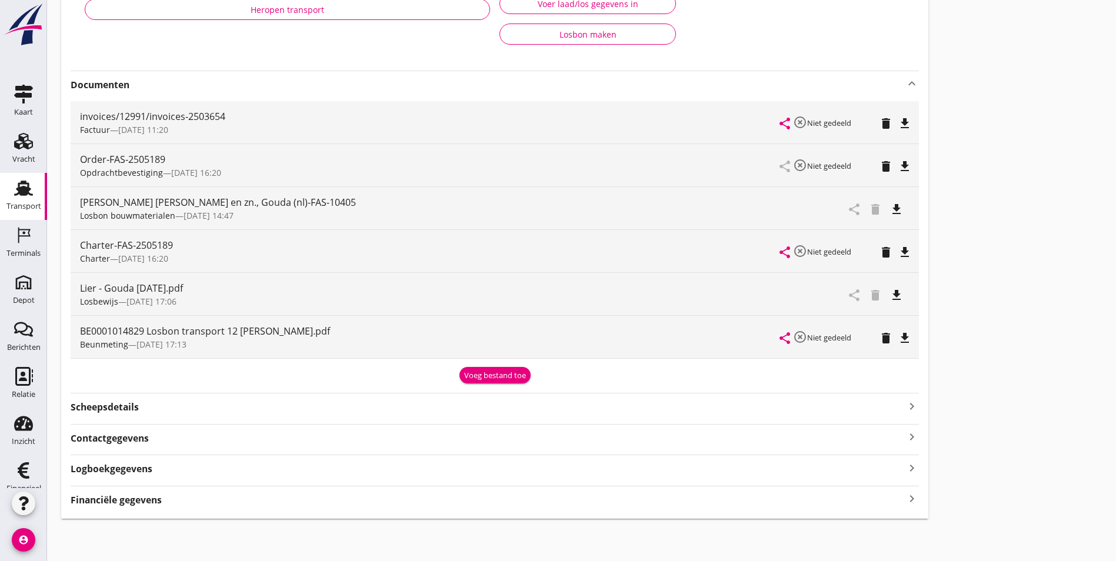
click at [889, 209] on icon "file_download" at bounding box center [896, 209] width 14 height 14
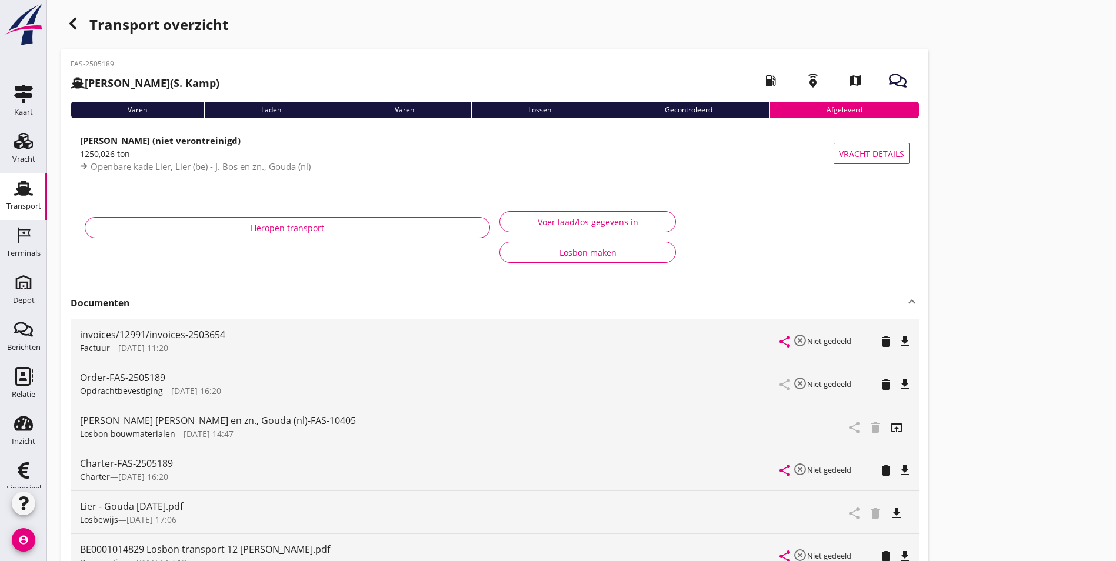
scroll to position [0, 0]
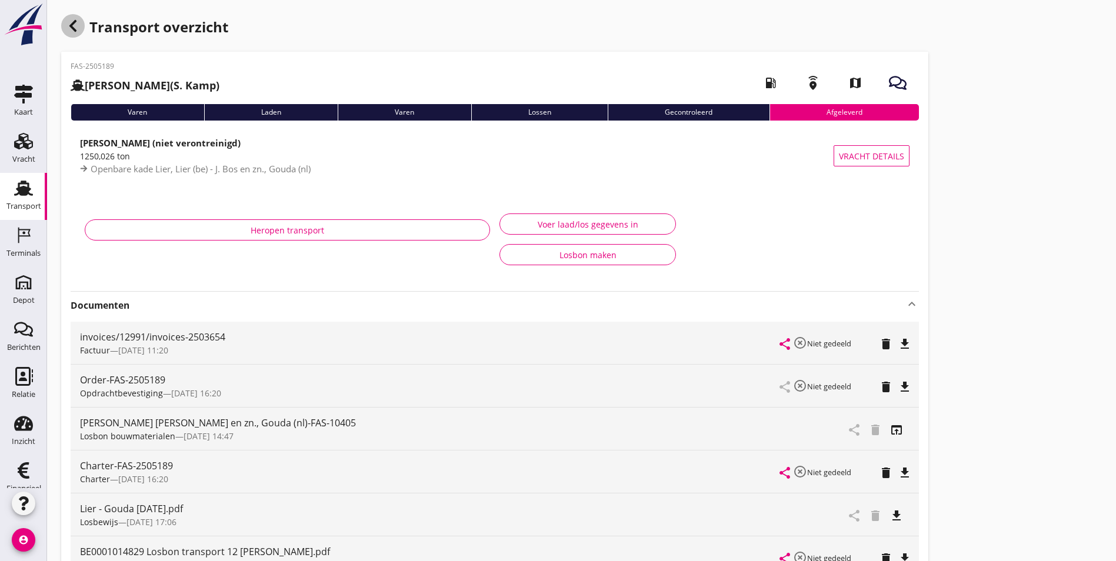
click at [79, 24] on icon "button" at bounding box center [73, 26] width 14 height 14
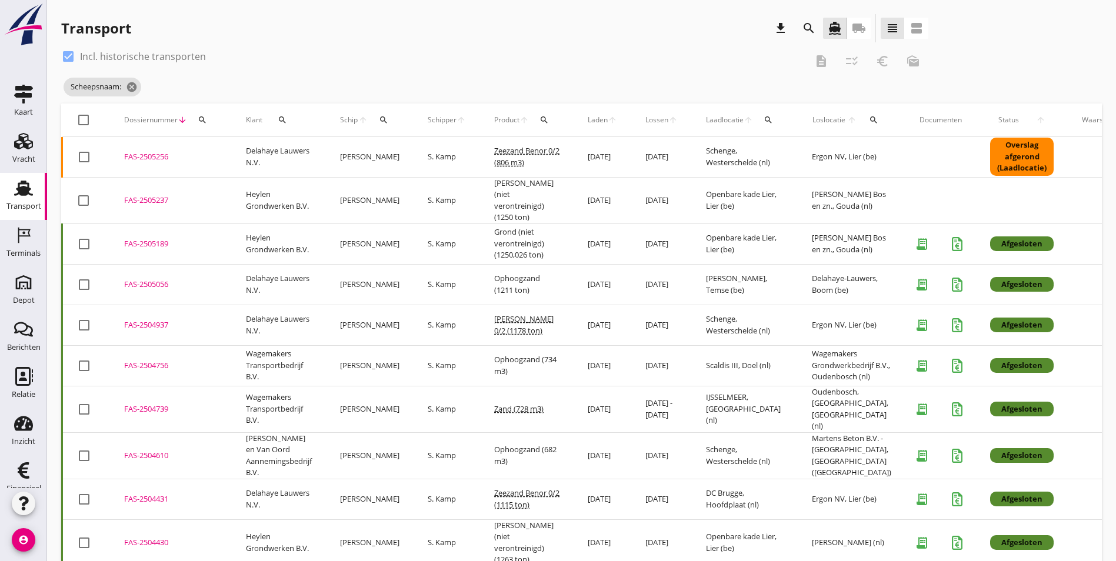
click at [136, 241] on div "FAS-2505189" at bounding box center [171, 244] width 94 height 12
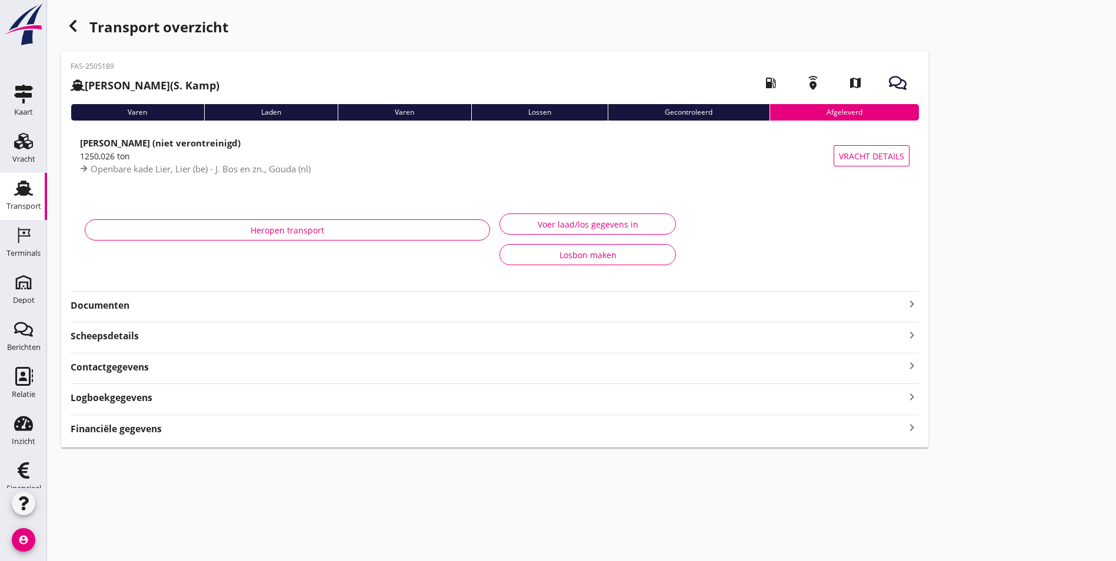
click at [134, 301] on strong "Documenten" at bounding box center [488, 306] width 834 height 14
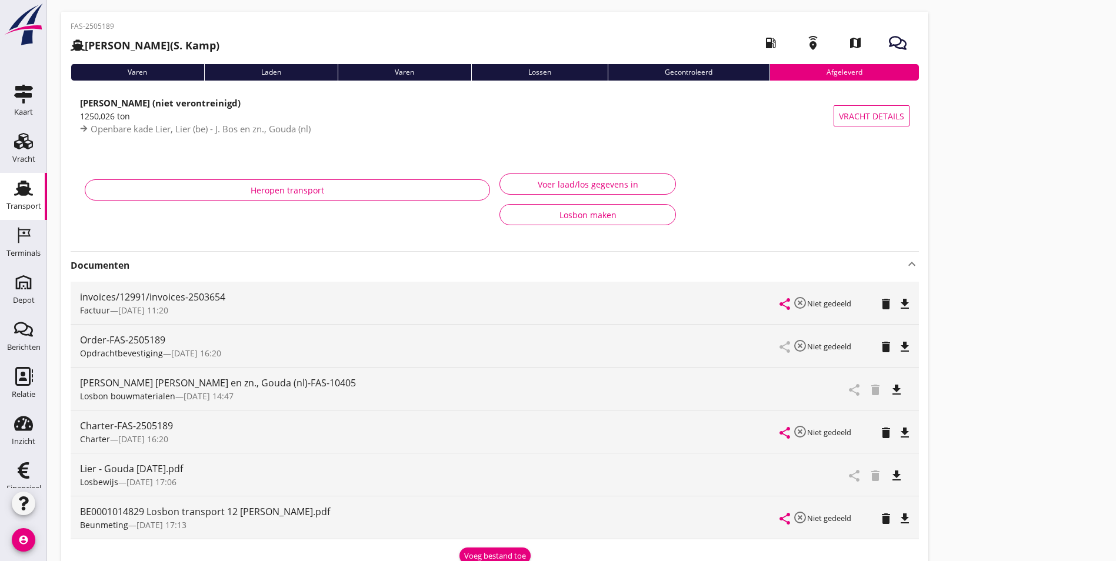
scroll to position [59, 0]
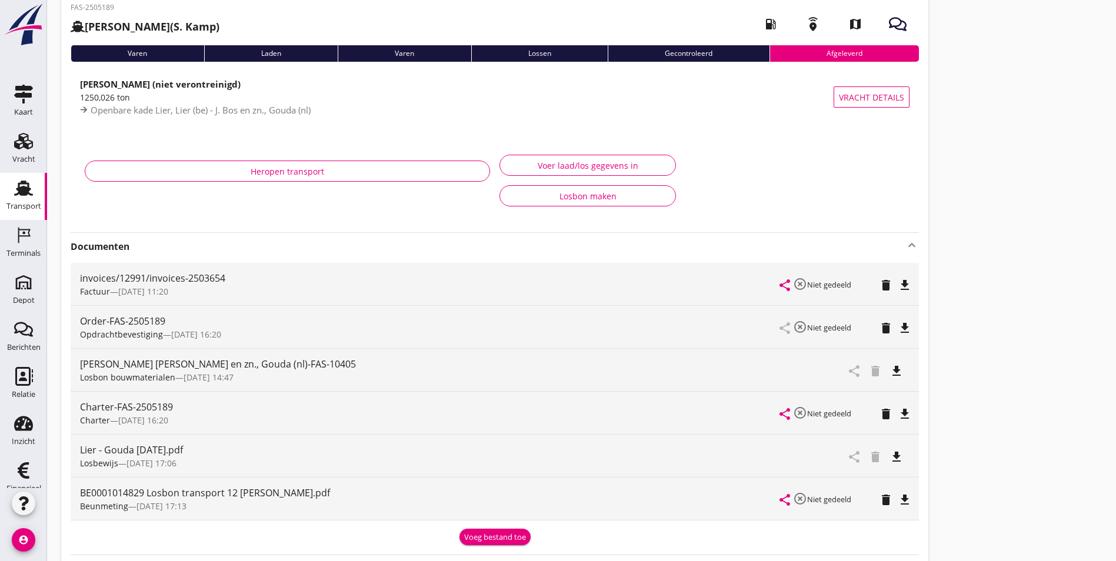
click at [898, 499] on icon "file_download" at bounding box center [905, 500] width 14 height 14
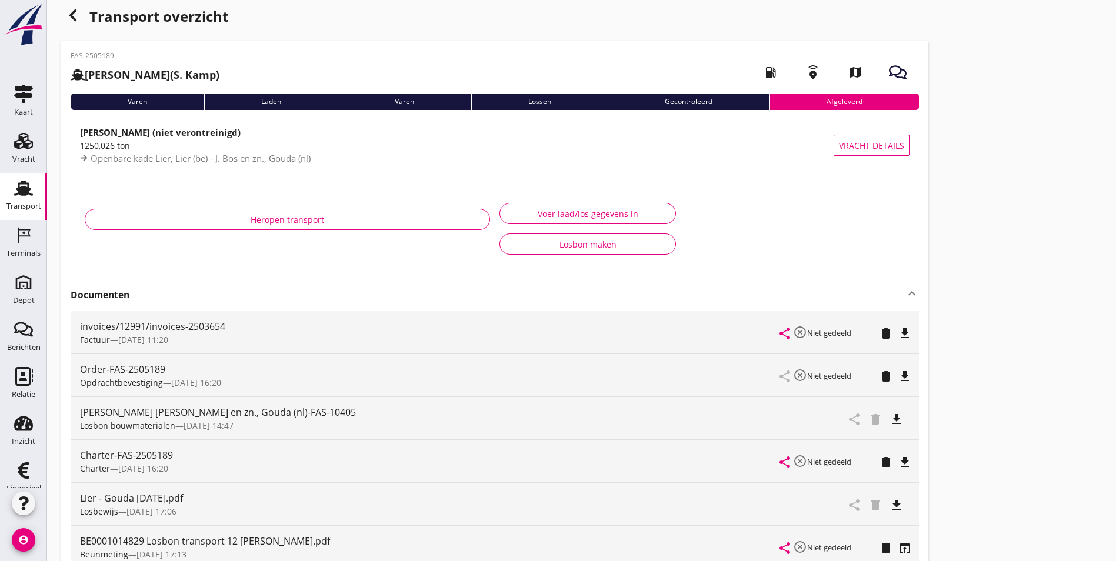
scroll to position [0, 0]
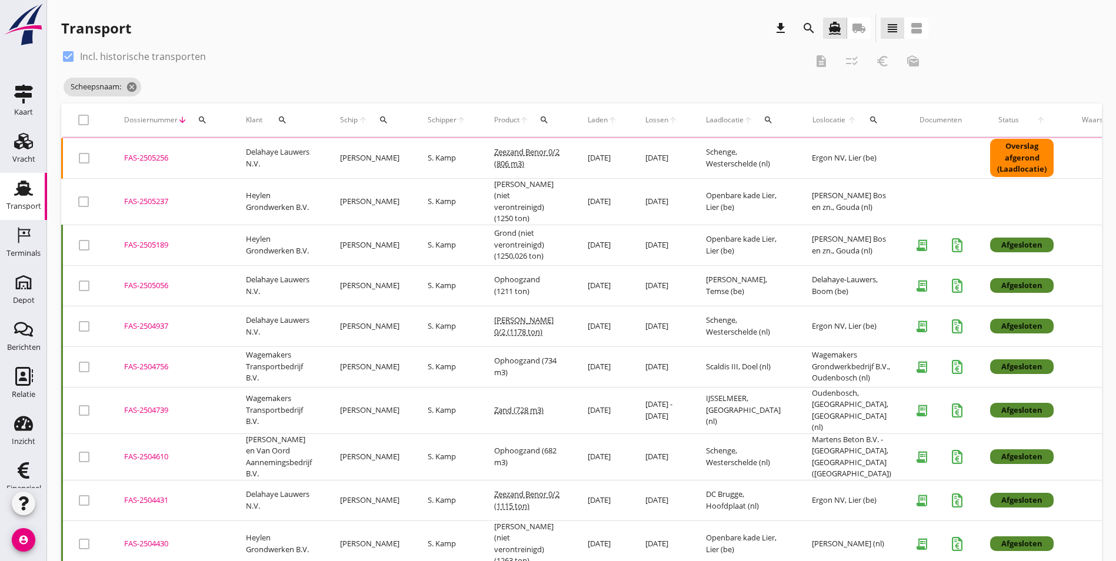
click at [798, 36] on button "search" at bounding box center [808, 28] width 21 height 21
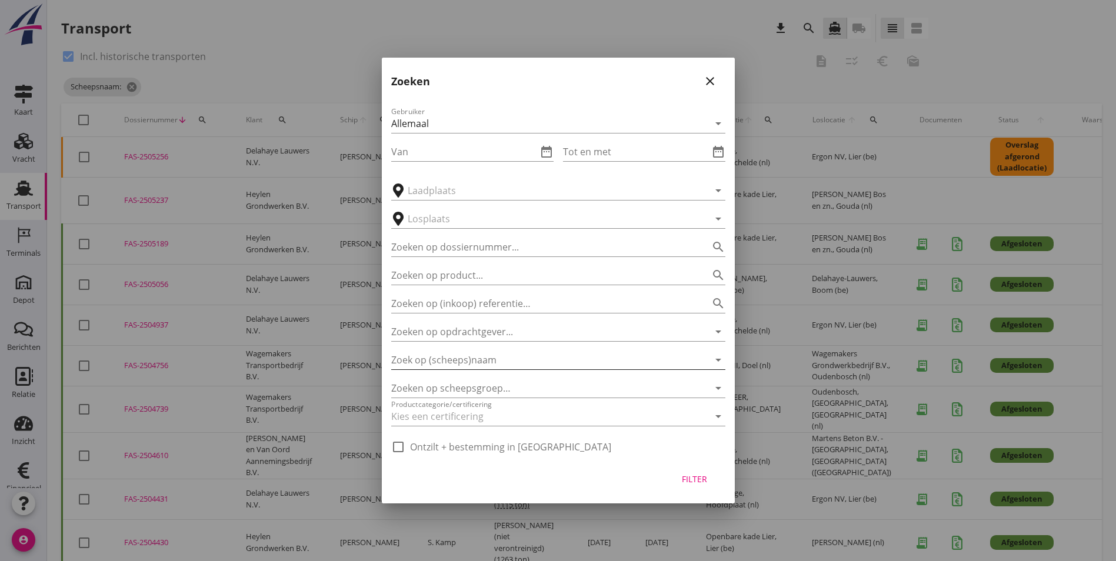
click at [492, 353] on input "Zoek op (scheeps)naam" at bounding box center [541, 360] width 301 height 19
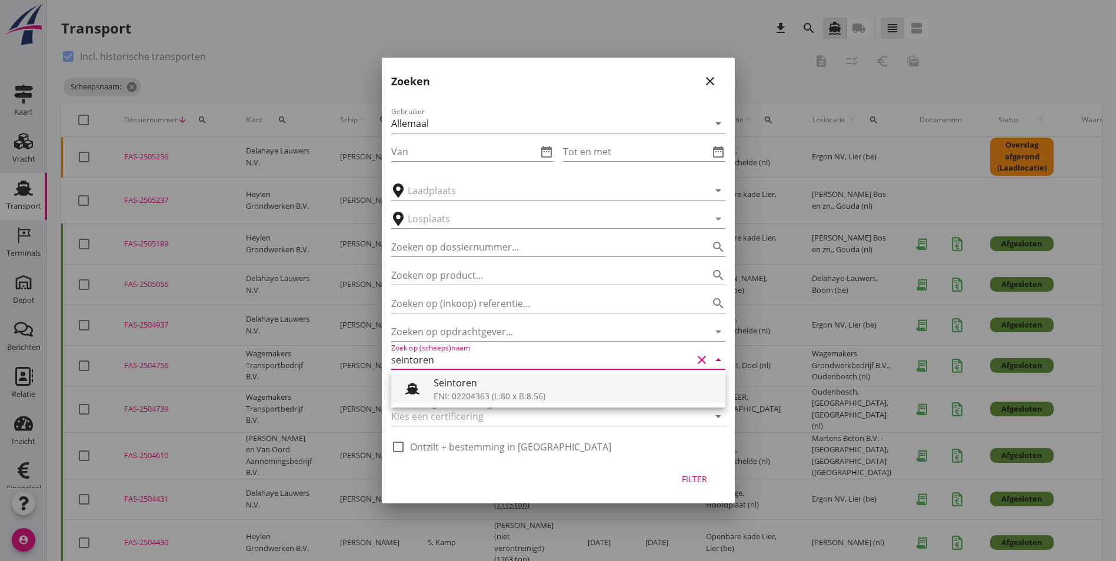
click at [471, 382] on div "Seintoren" at bounding box center [574, 383] width 282 height 14
click at [687, 480] on div "Filter" at bounding box center [694, 479] width 33 height 12
type input "Seintoren"
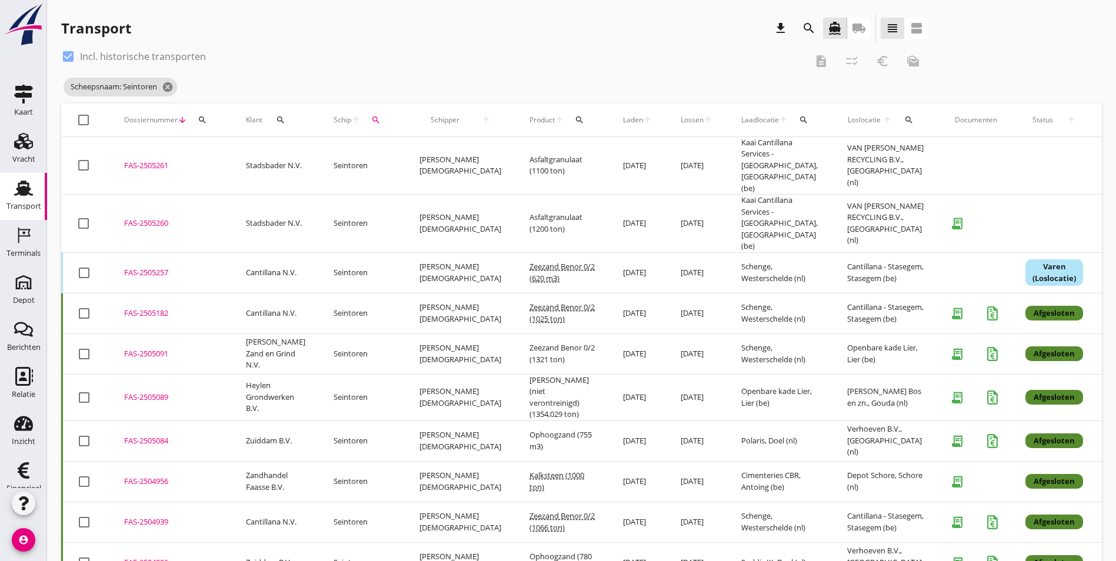
click at [145, 392] on div "FAS-2505089" at bounding box center [171, 398] width 94 height 12
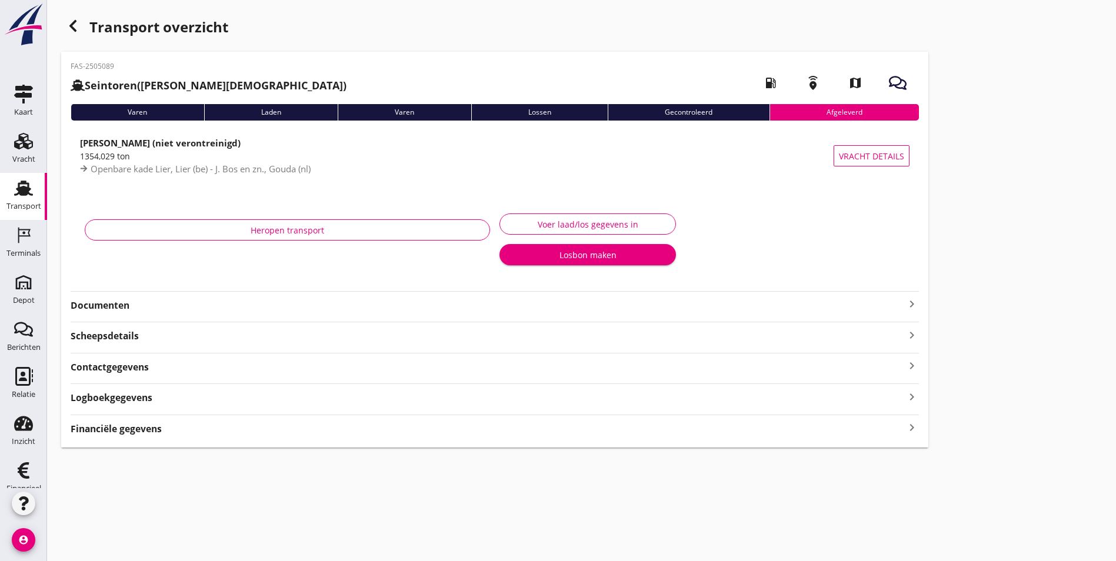
click at [149, 305] on strong "Documenten" at bounding box center [488, 306] width 834 height 14
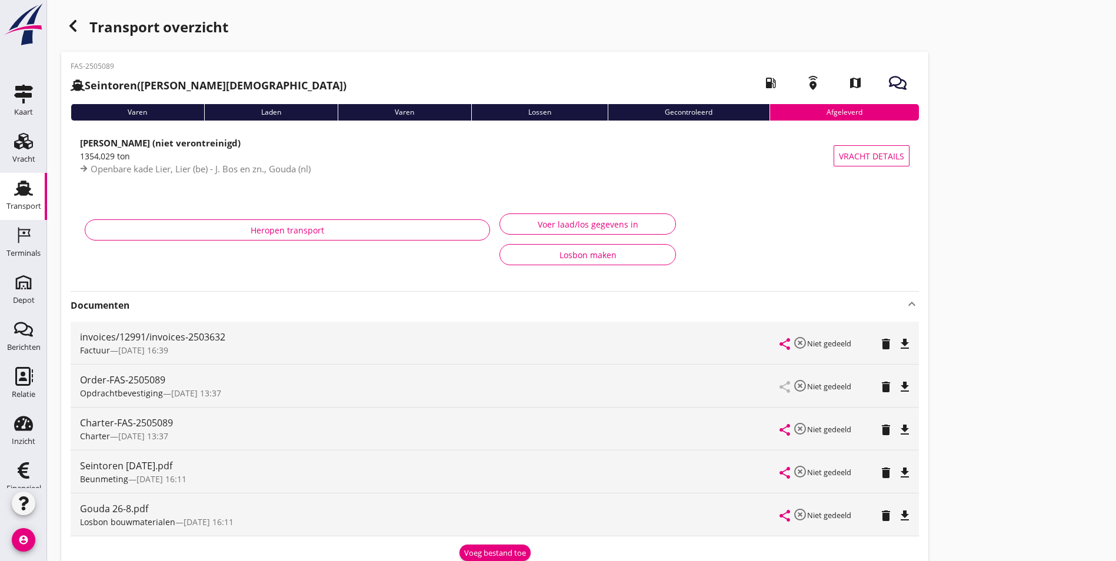
click at [898, 521] on icon "file_download" at bounding box center [905, 516] width 14 height 14
